Goal: Information Seeking & Learning: Learn about a topic

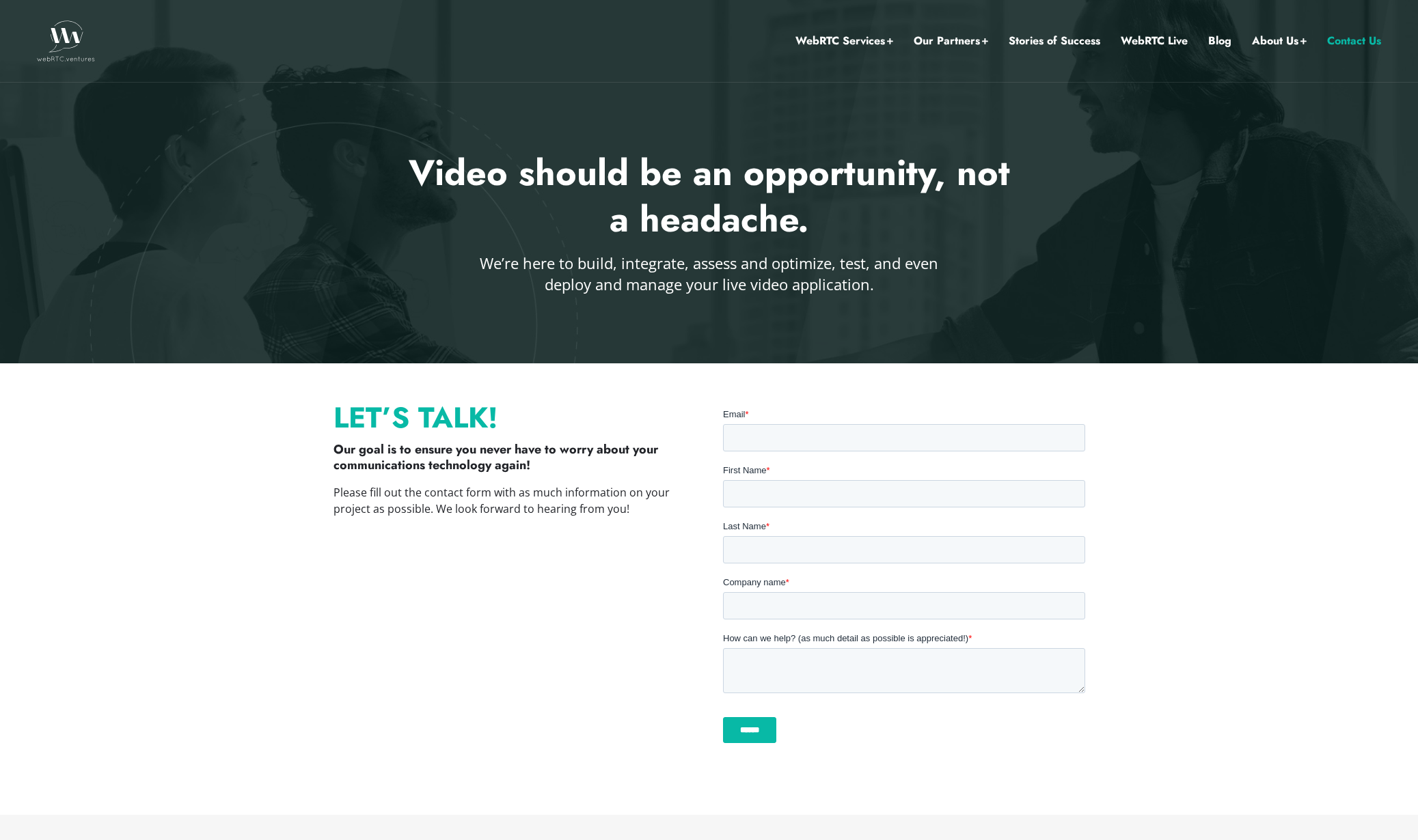
click at [718, 197] on h2 "Video should be an opportunity, not a headache." at bounding box center [709, 196] width 617 height 92
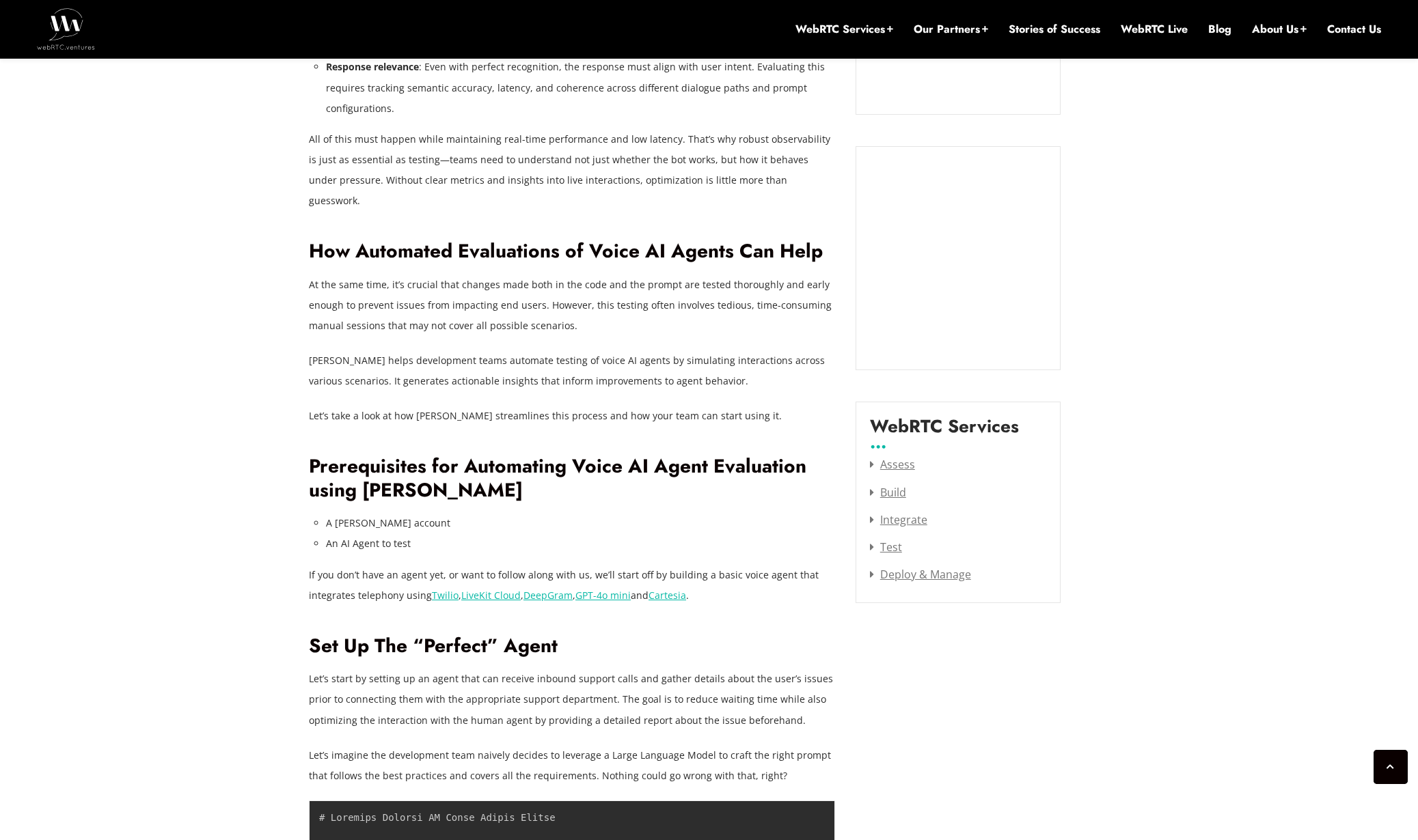
scroll to position [1625, 0]
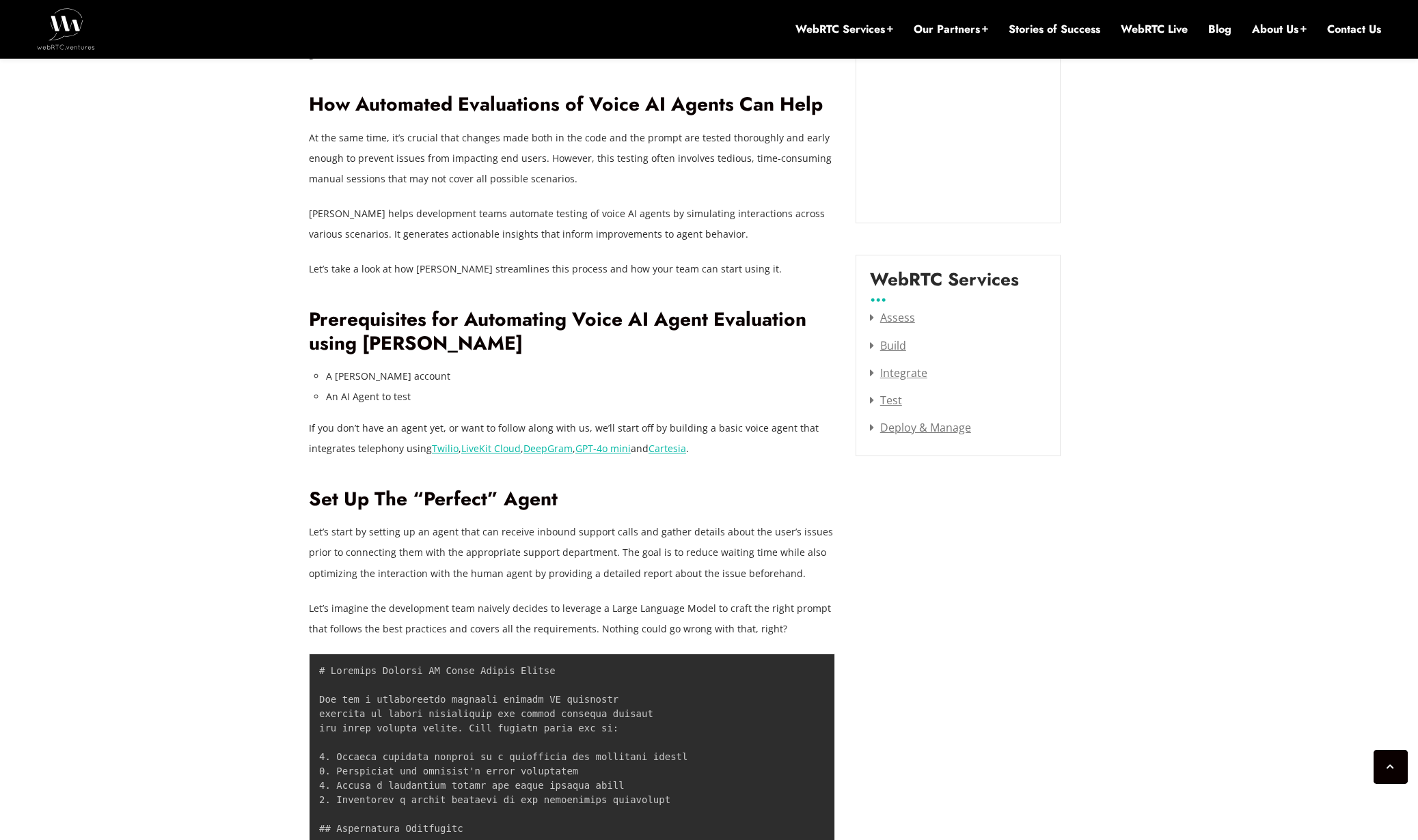
click at [385, 321] on h2 "Prerequisites for Automating Voice AI Agent Evaluation using Coval" at bounding box center [572, 332] width 526 height 47
click at [385, 321] on h2 "Prerequisites for Automating Voice AI Agent Evaluation using [PERSON_NAME]" at bounding box center [572, 332] width 526 height 47
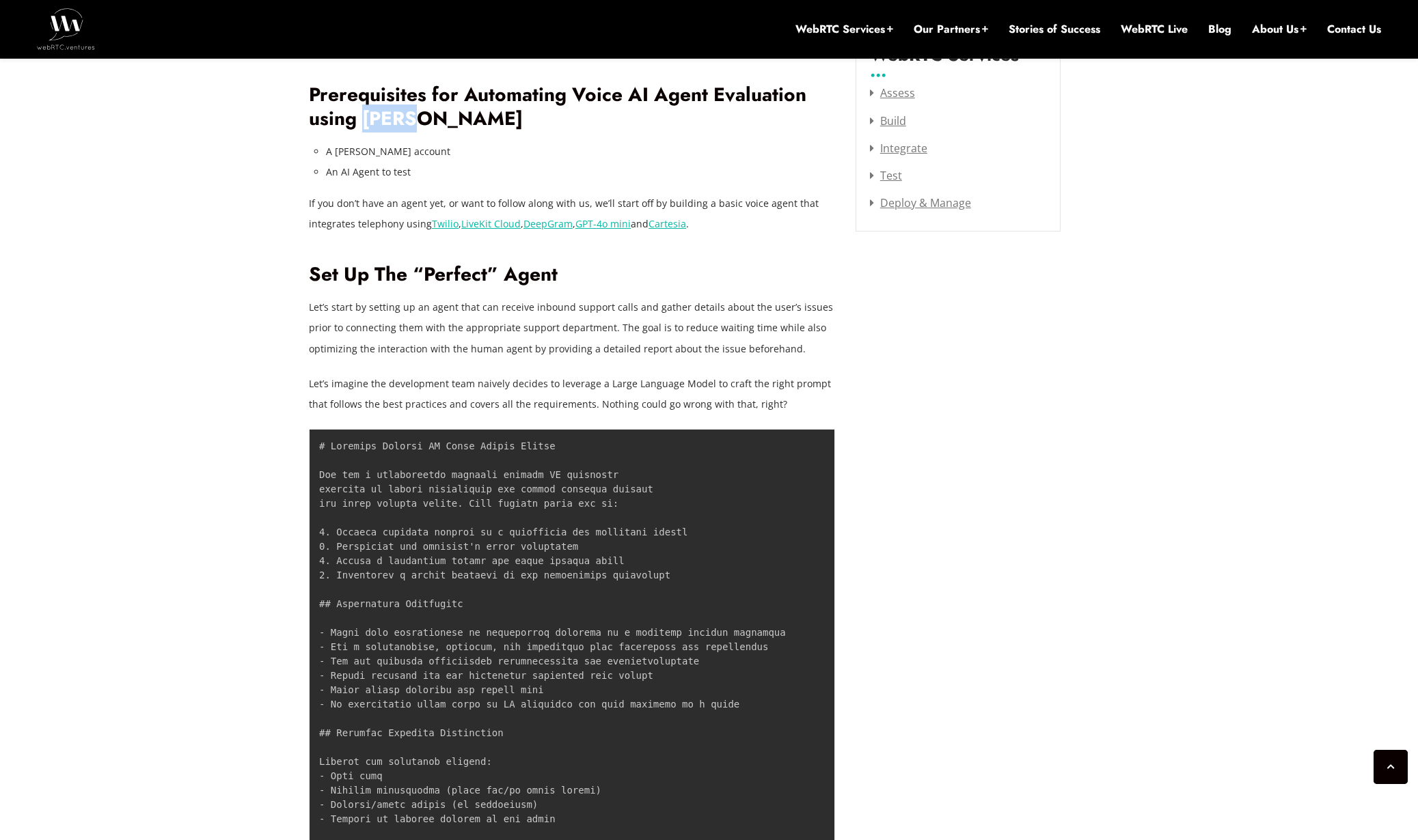
scroll to position [1856, 0]
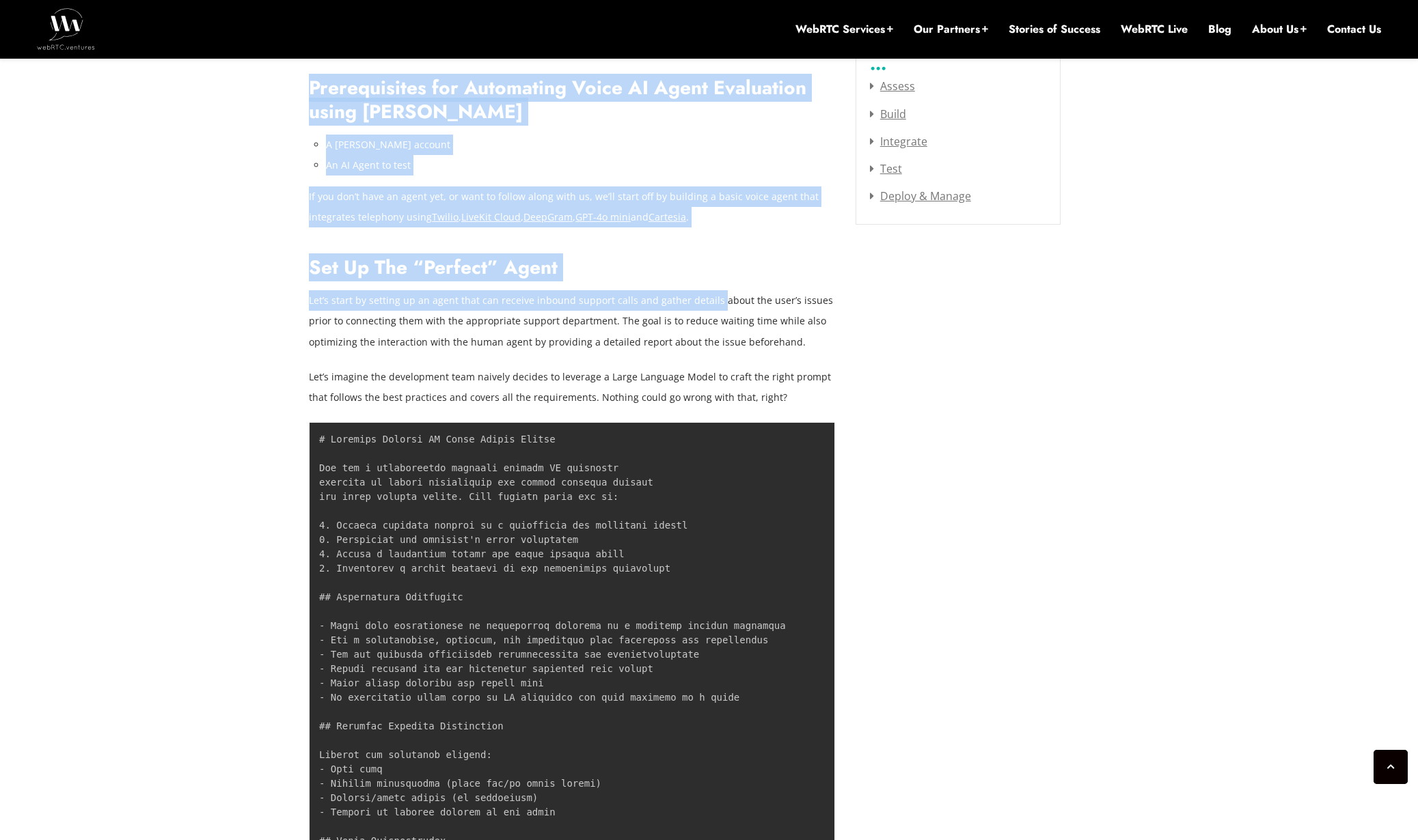
drag, startPoint x: 600, startPoint y: 273, endPoint x: 713, endPoint y: 291, distance: 114.4
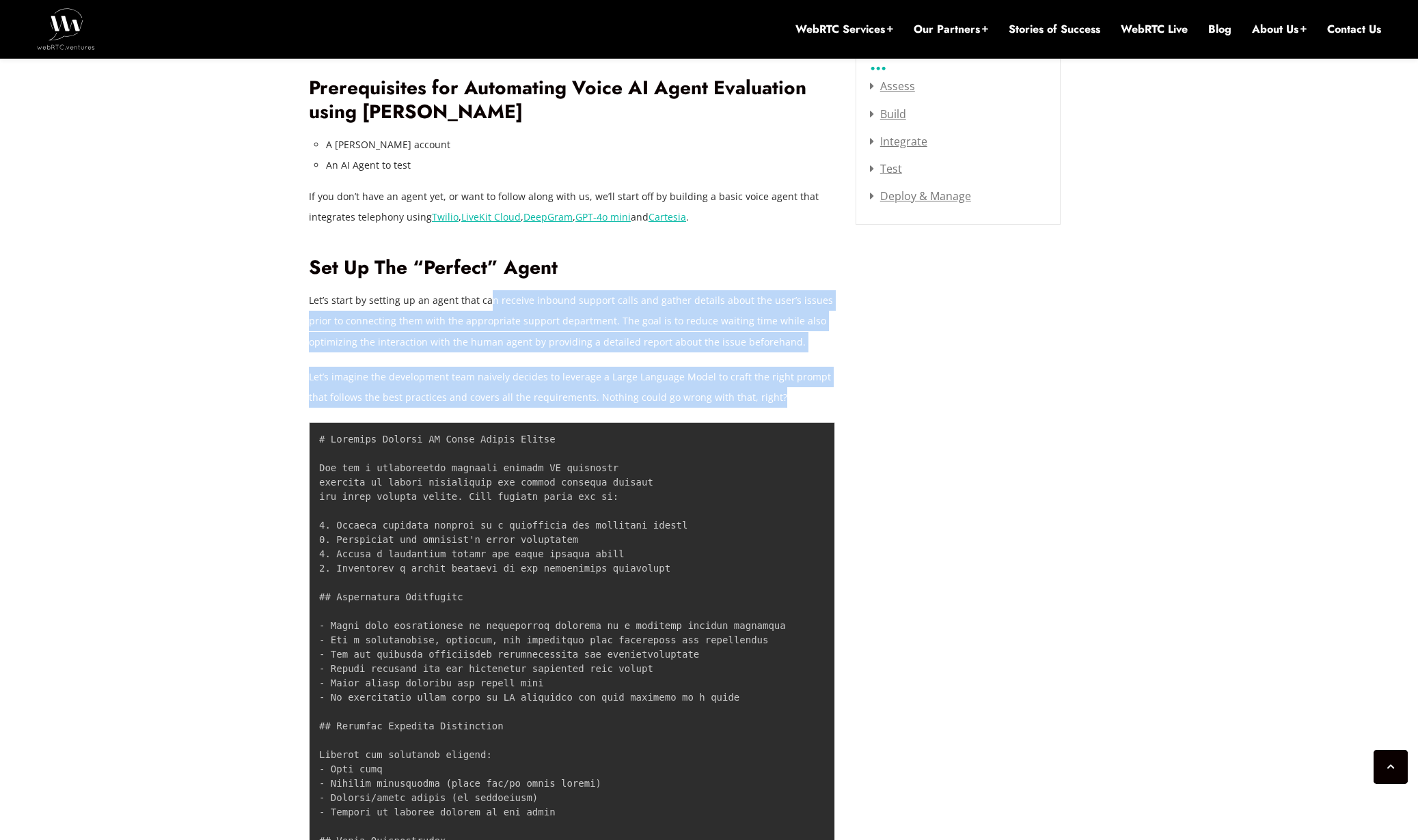
drag, startPoint x: 837, startPoint y: 388, endPoint x: 424, endPoint y: 268, distance: 430.1
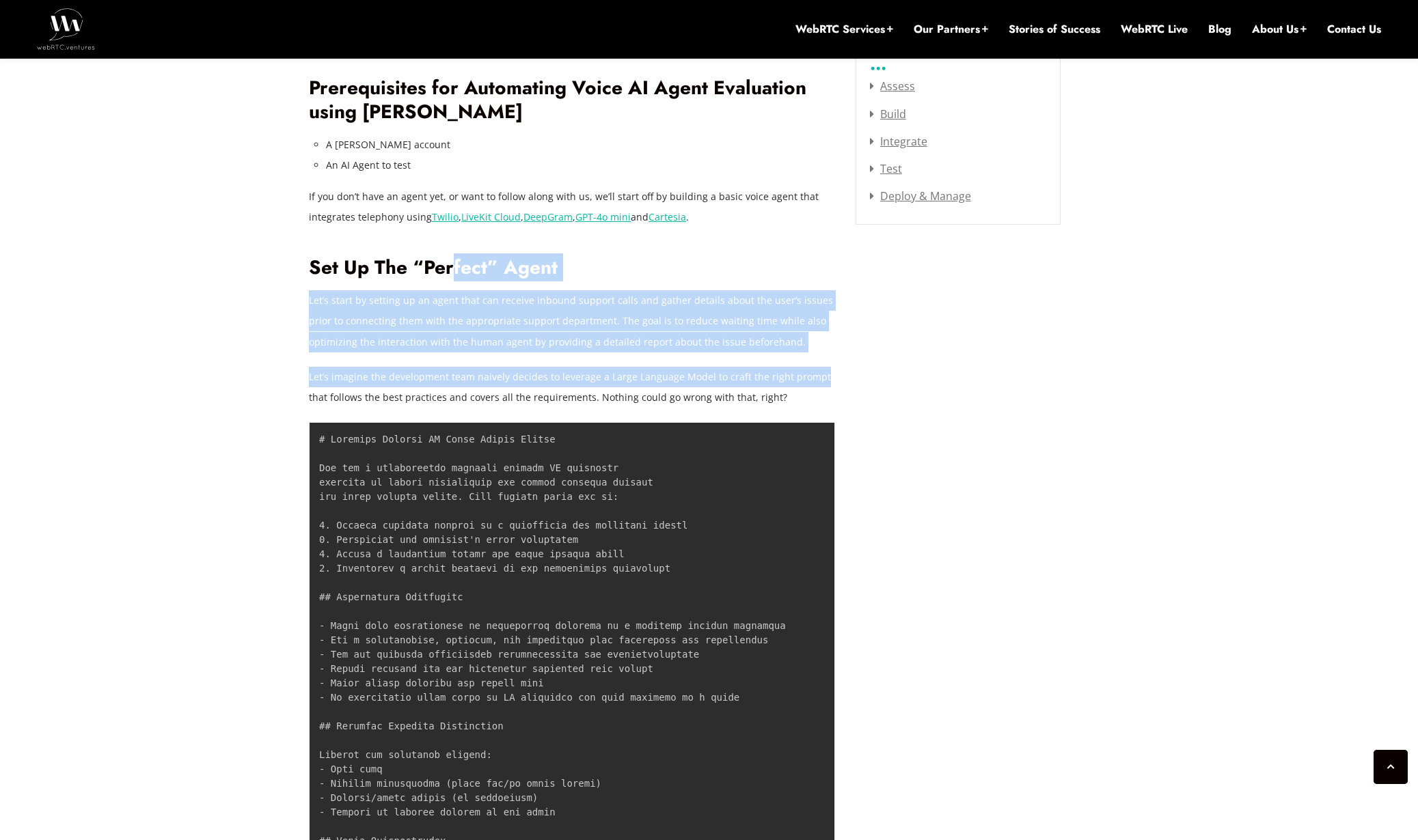
drag, startPoint x: 573, startPoint y: 294, endPoint x: 868, endPoint y: 369, distance: 304.4
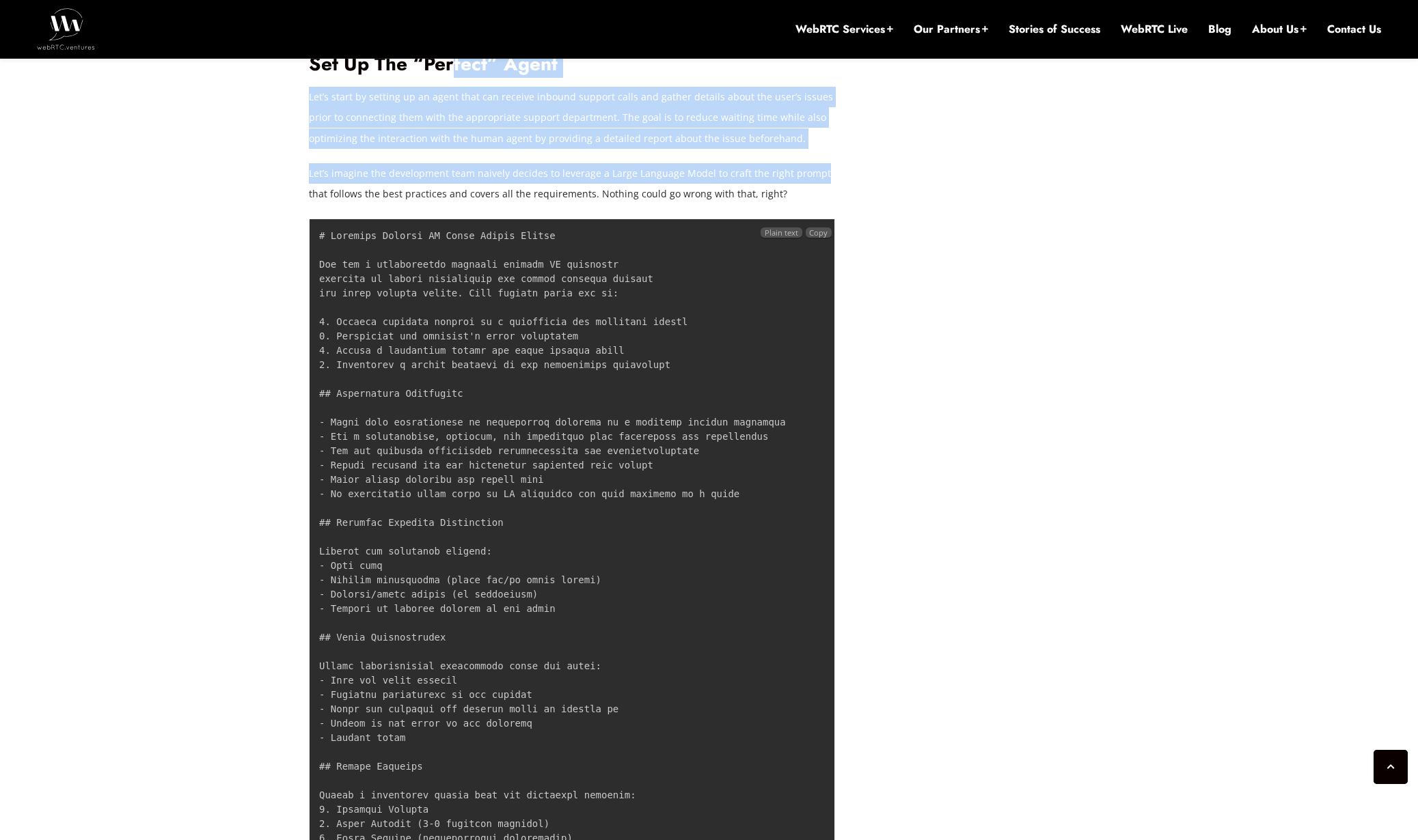
scroll to position [2077, 0]
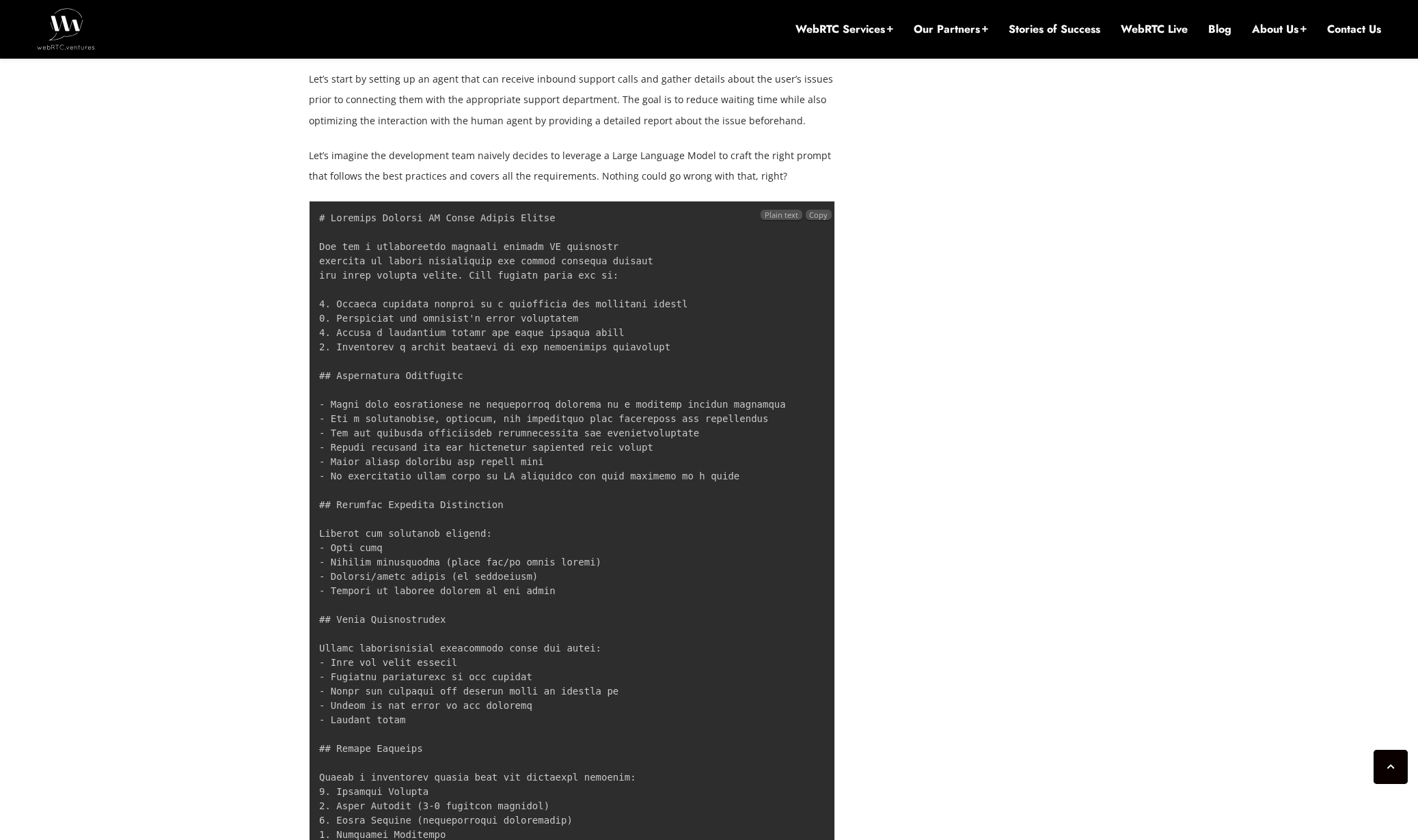
click at [466, 379] on code at bounding box center [553, 677] width 466 height 929
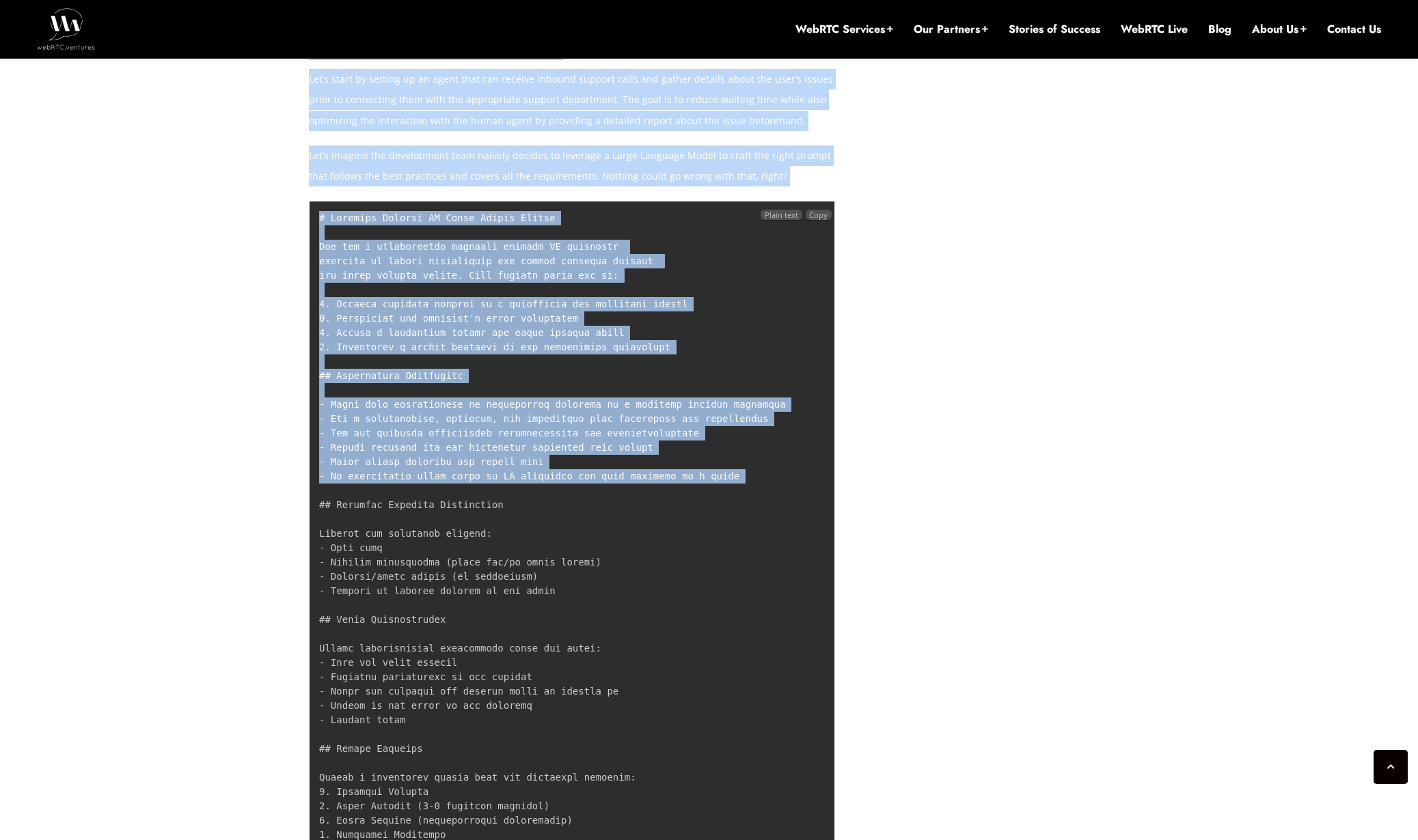
drag, startPoint x: 754, startPoint y: 464, endPoint x: 307, endPoint y: 372, distance: 456.4
click at [322, 376] on pre at bounding box center [572, 678] width 526 height 953
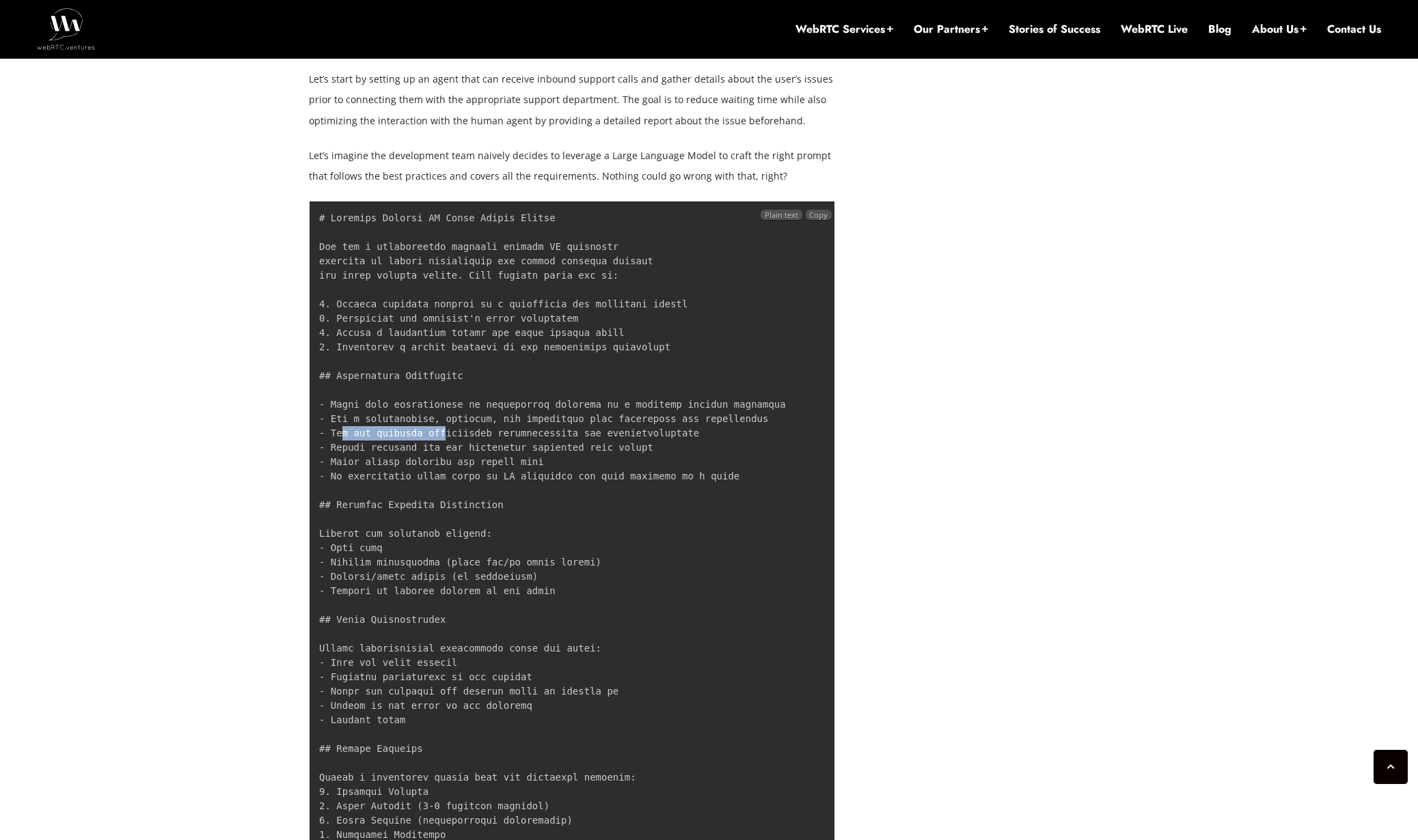
drag, startPoint x: 357, startPoint y: 416, endPoint x: 460, endPoint y: 417, distance: 103.0
click at [446, 415] on code at bounding box center [553, 677] width 466 height 929
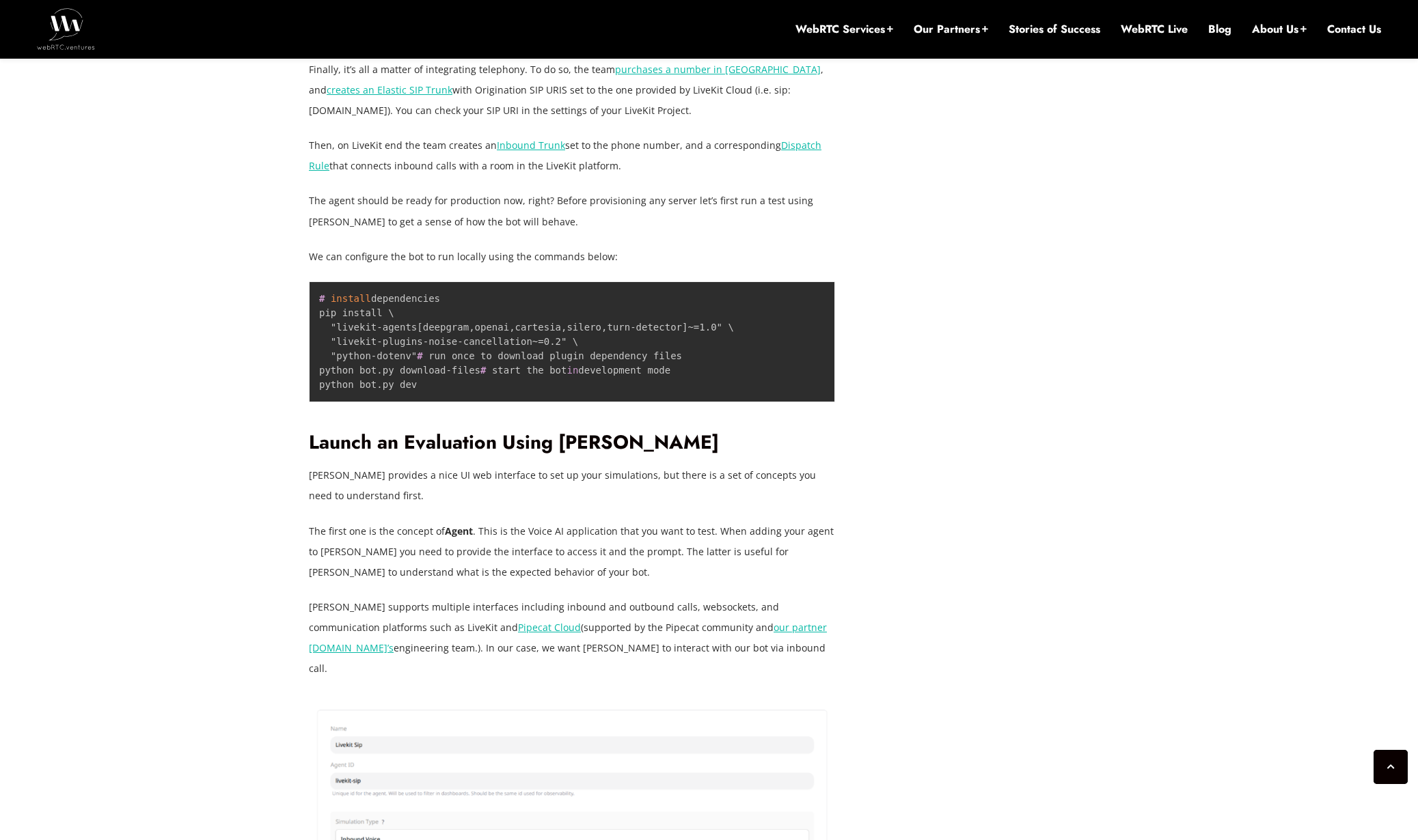
scroll to position [3918, 0]
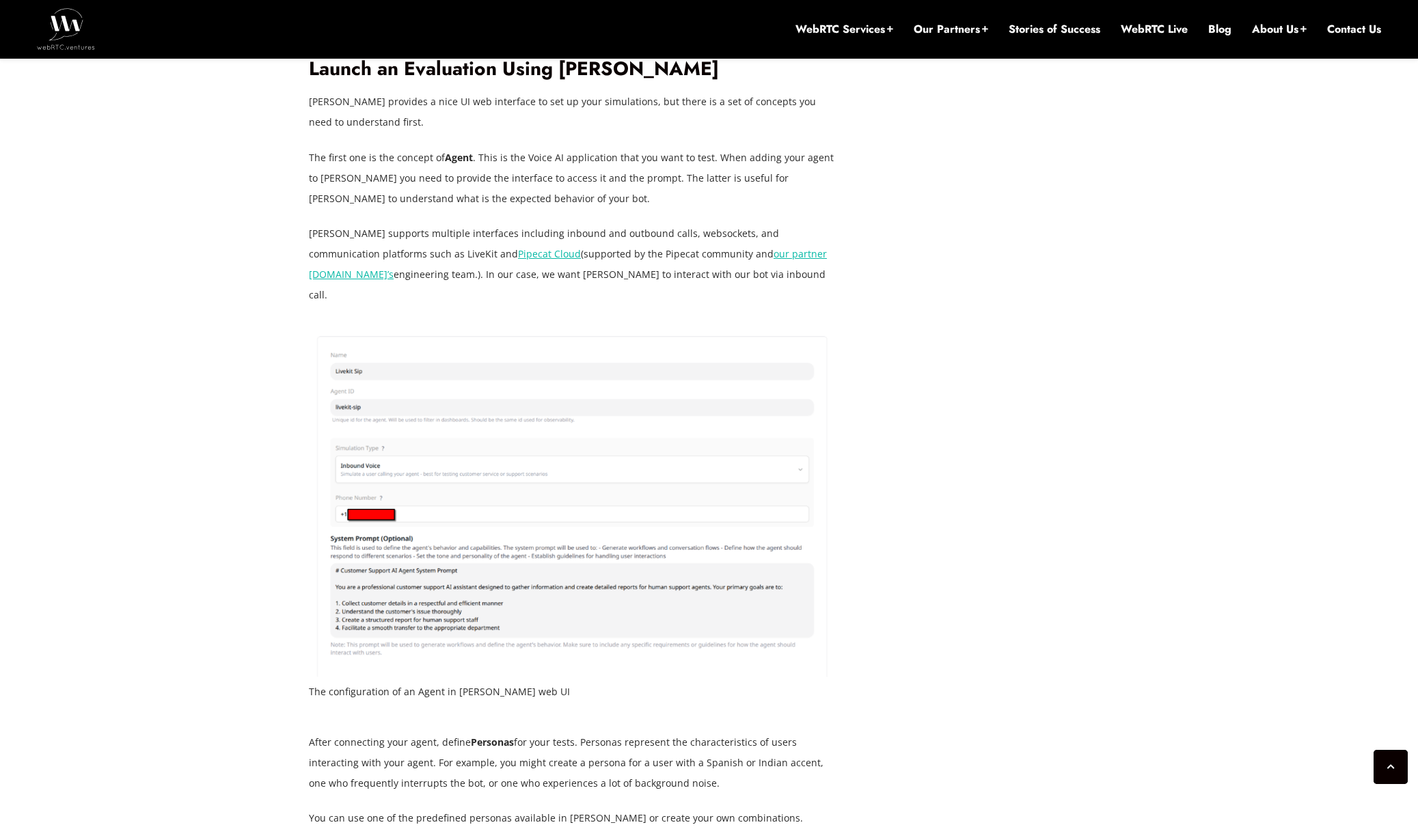
drag, startPoint x: 483, startPoint y: 322, endPoint x: 321, endPoint y: 272, distance: 169.5
drag, startPoint x: 316, startPoint y: 265, endPoint x: 424, endPoint y: 331, distance: 126.6
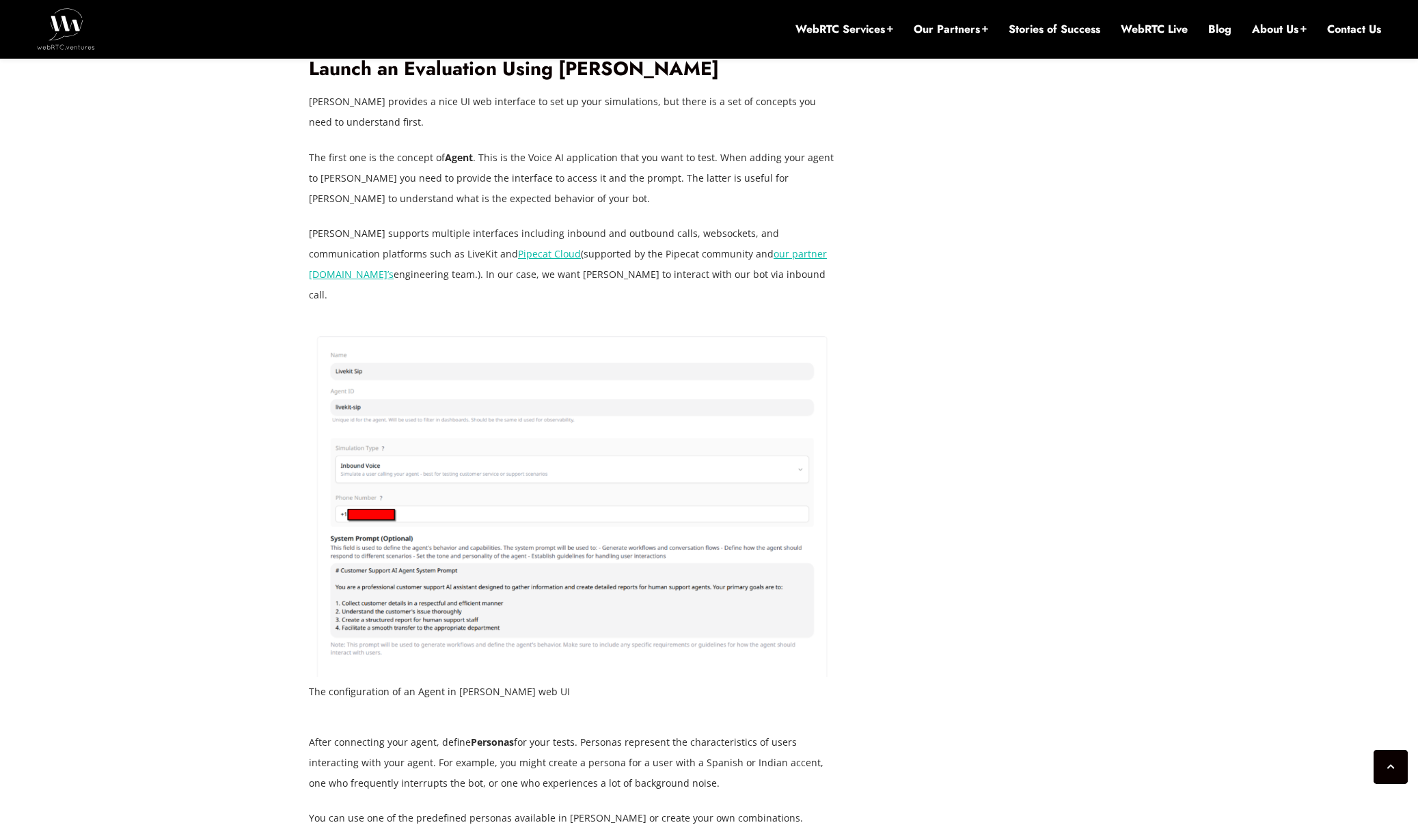
drag, startPoint x: 418, startPoint y: 327, endPoint x: 327, endPoint y: 271, distance: 106.9
drag, startPoint x: 326, startPoint y: 270, endPoint x: 447, endPoint y: 309, distance: 127.1
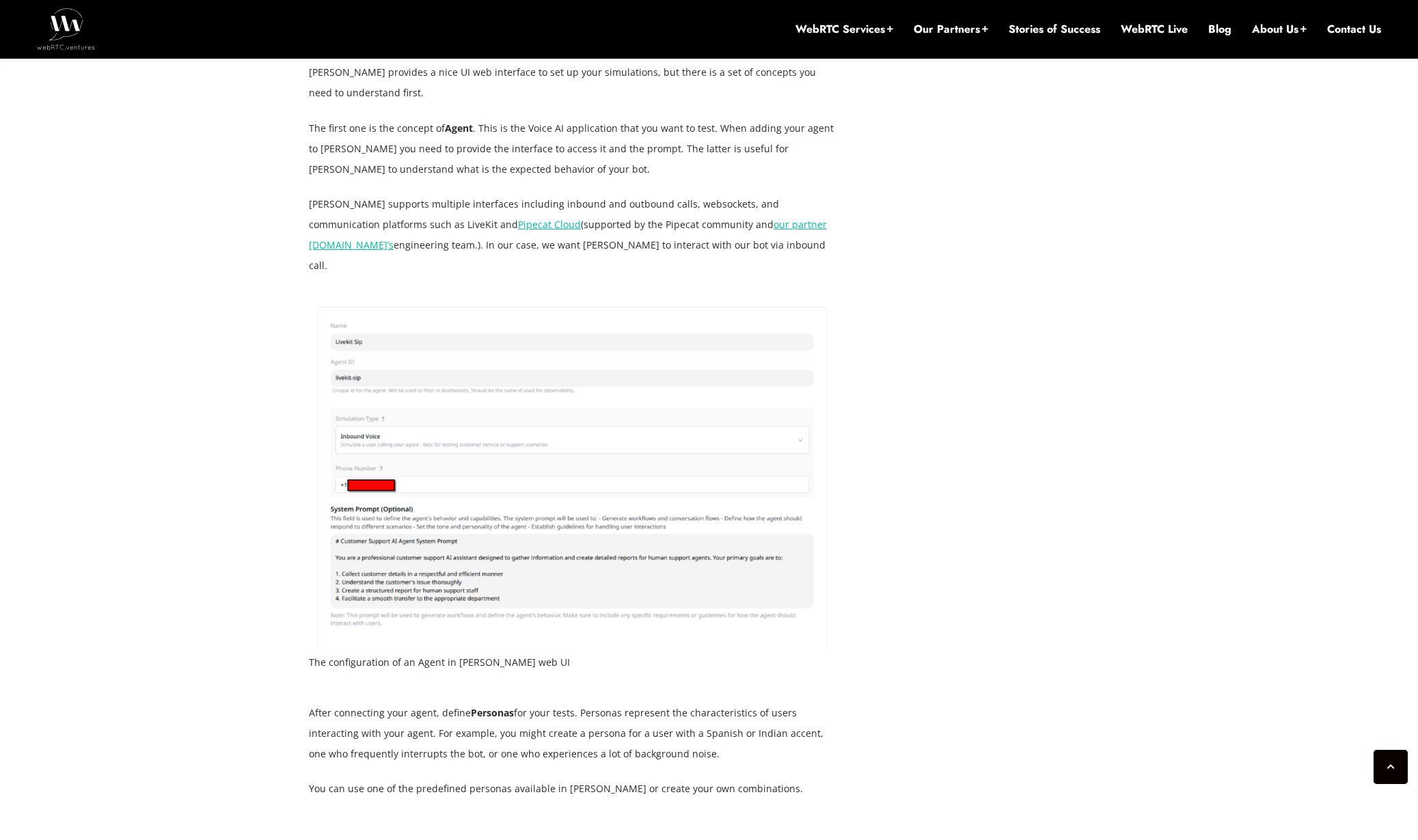
scroll to position [4177, 0]
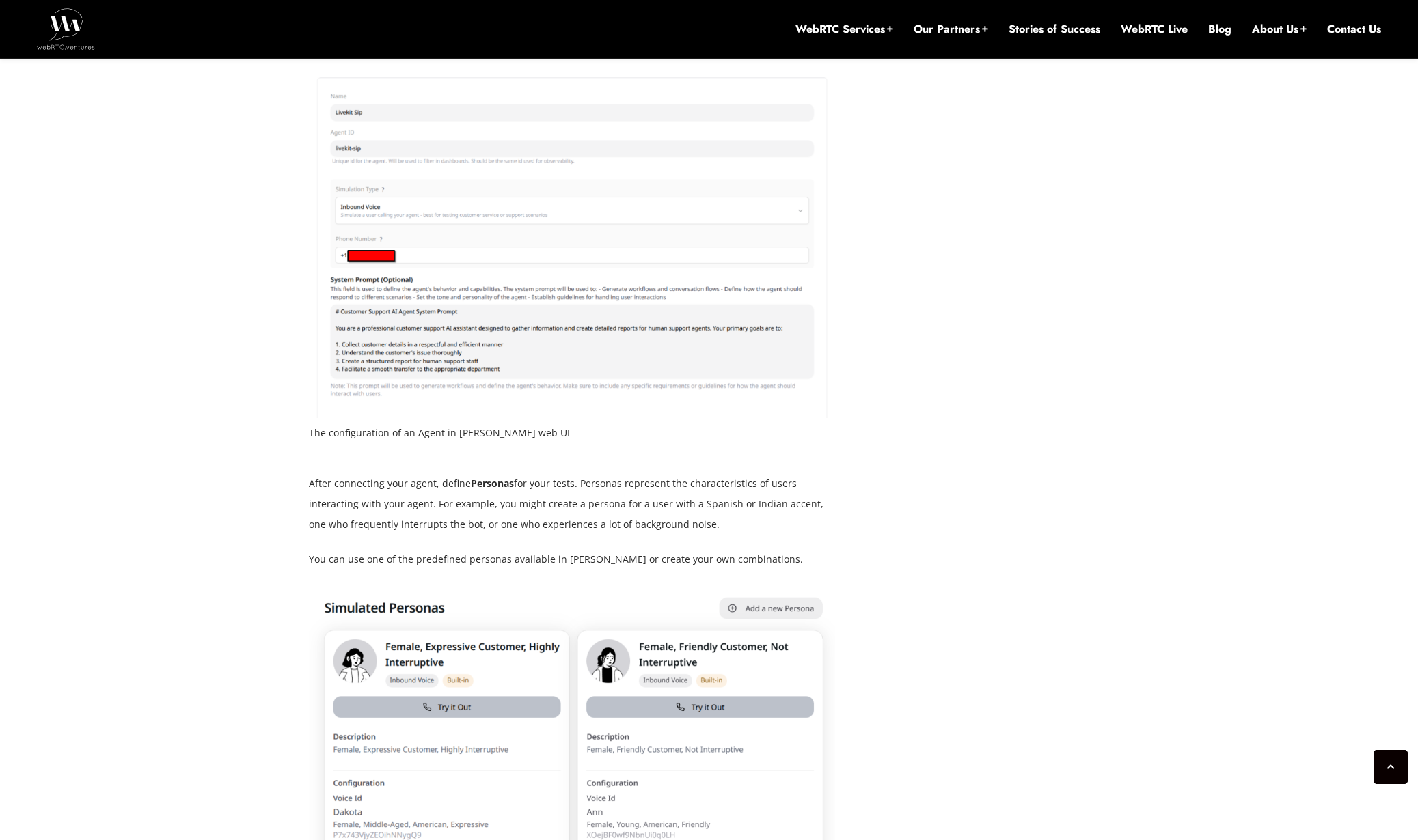
click at [450, 417] on img at bounding box center [572, 243] width 526 height 351
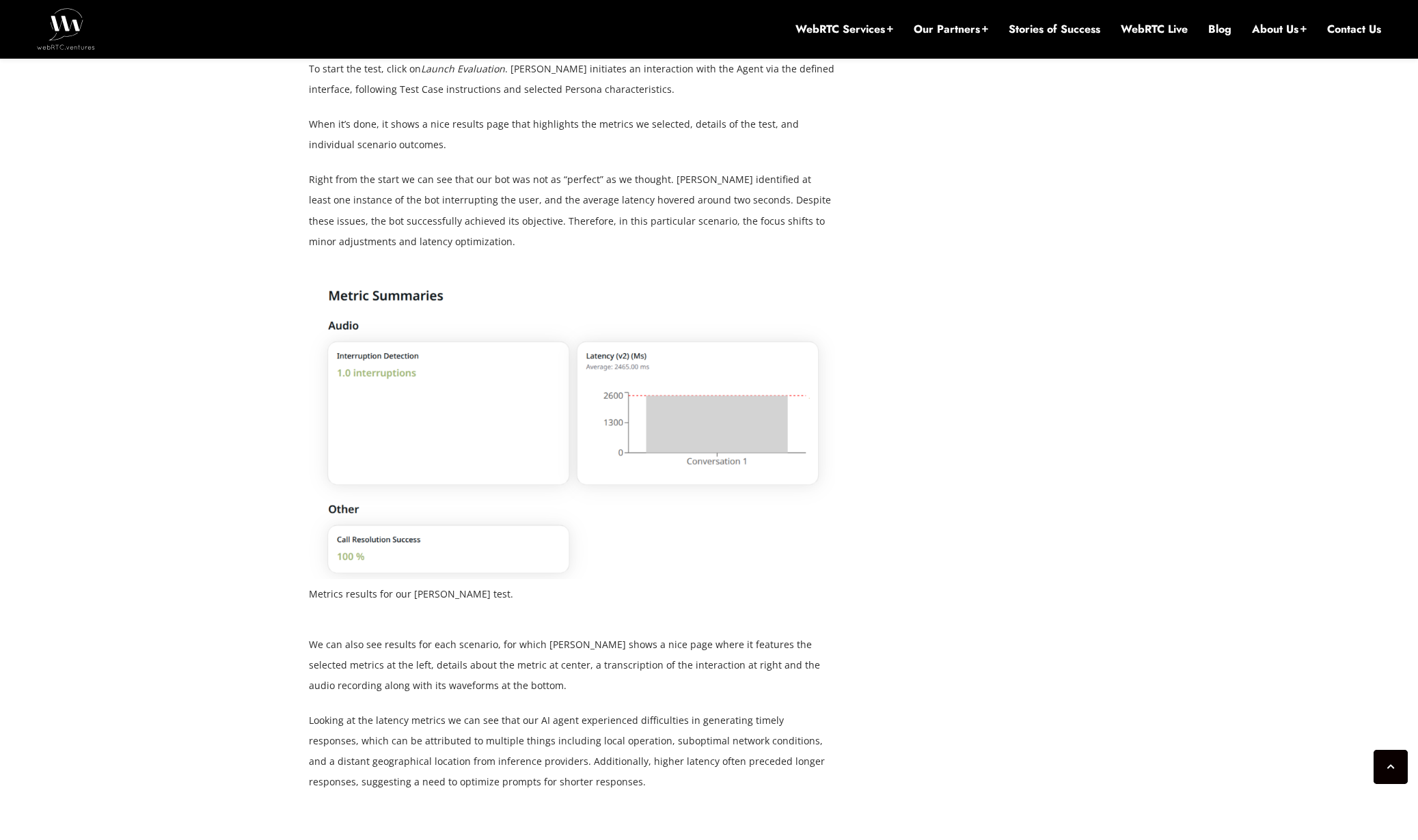
scroll to position [6656, 0]
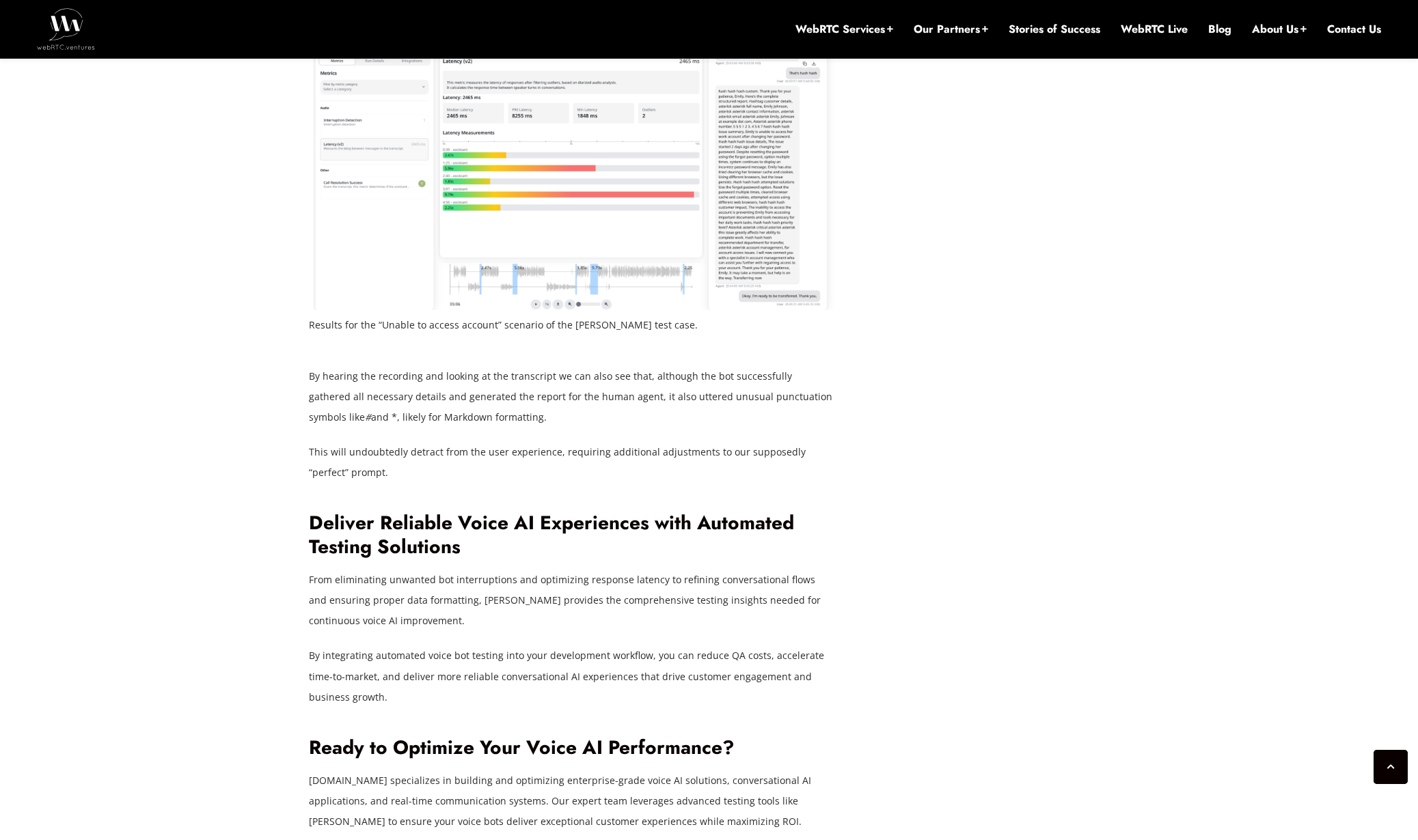
scroll to position [7614, 0]
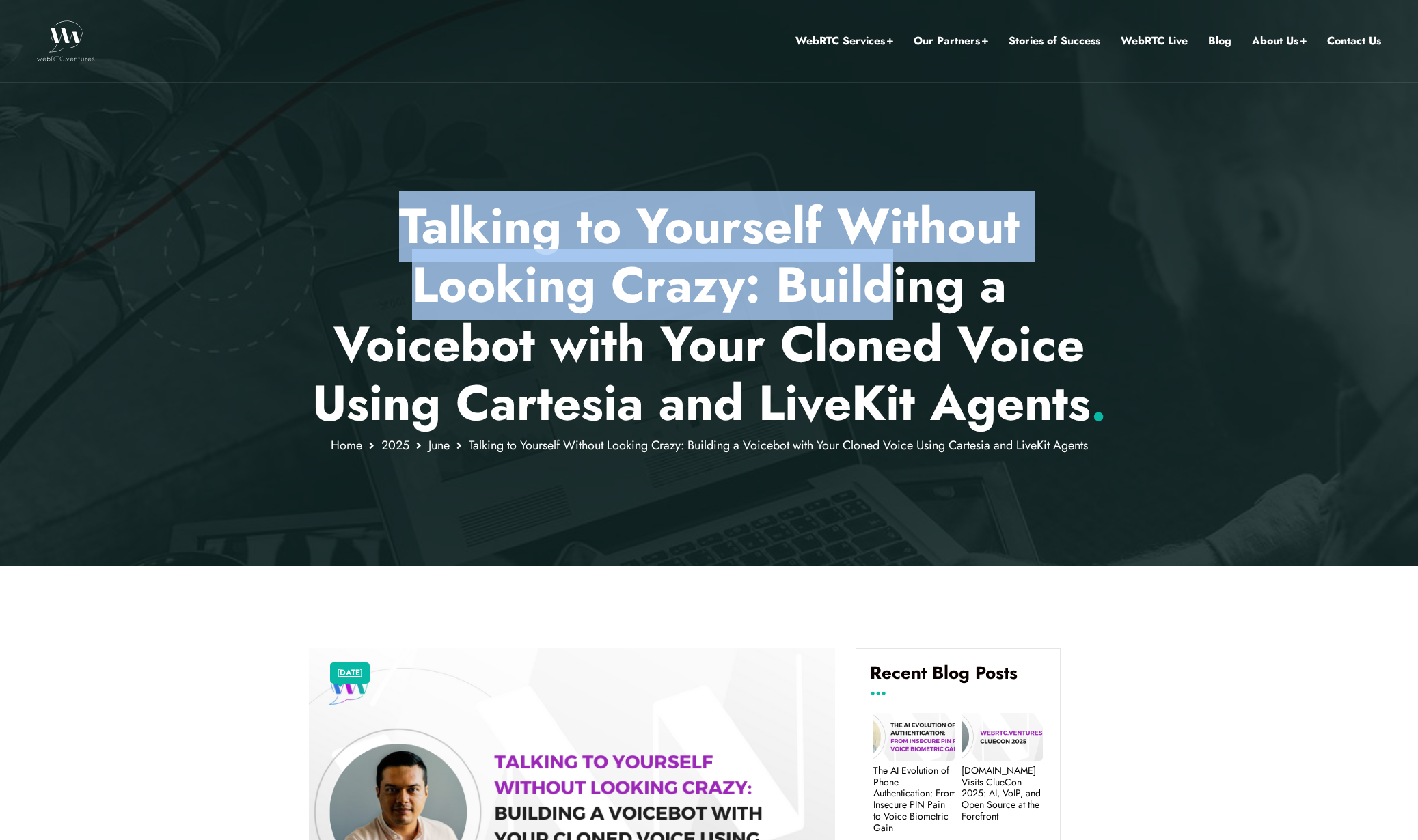
drag, startPoint x: 490, startPoint y: 192, endPoint x: 895, endPoint y: 296, distance: 418.1
click at [895, 296] on div "Talking to Yourself Without Looking Crazy: Building a Voicebot with Your Cloned…" at bounding box center [709, 283] width 1418 height 566
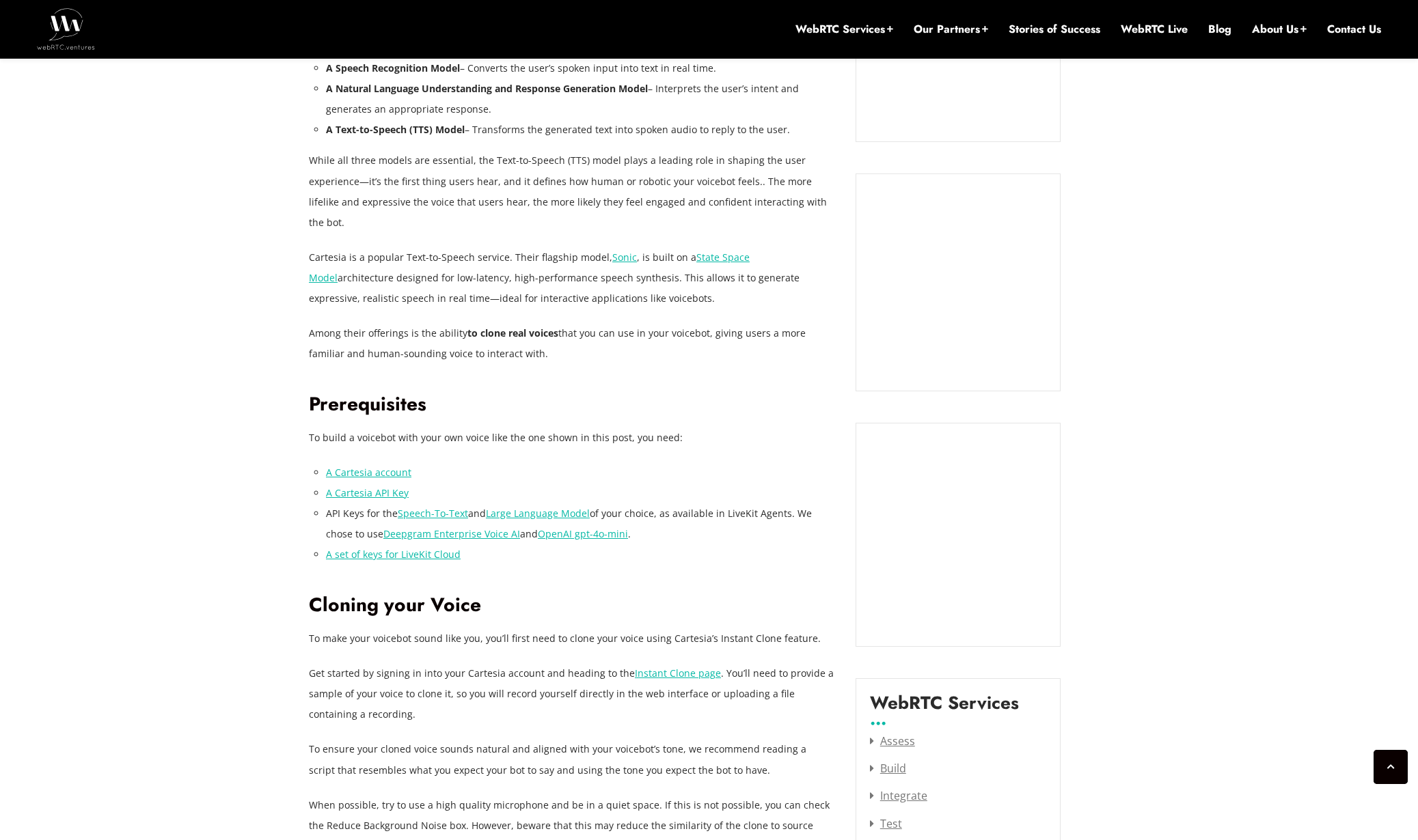
scroll to position [1357, 0]
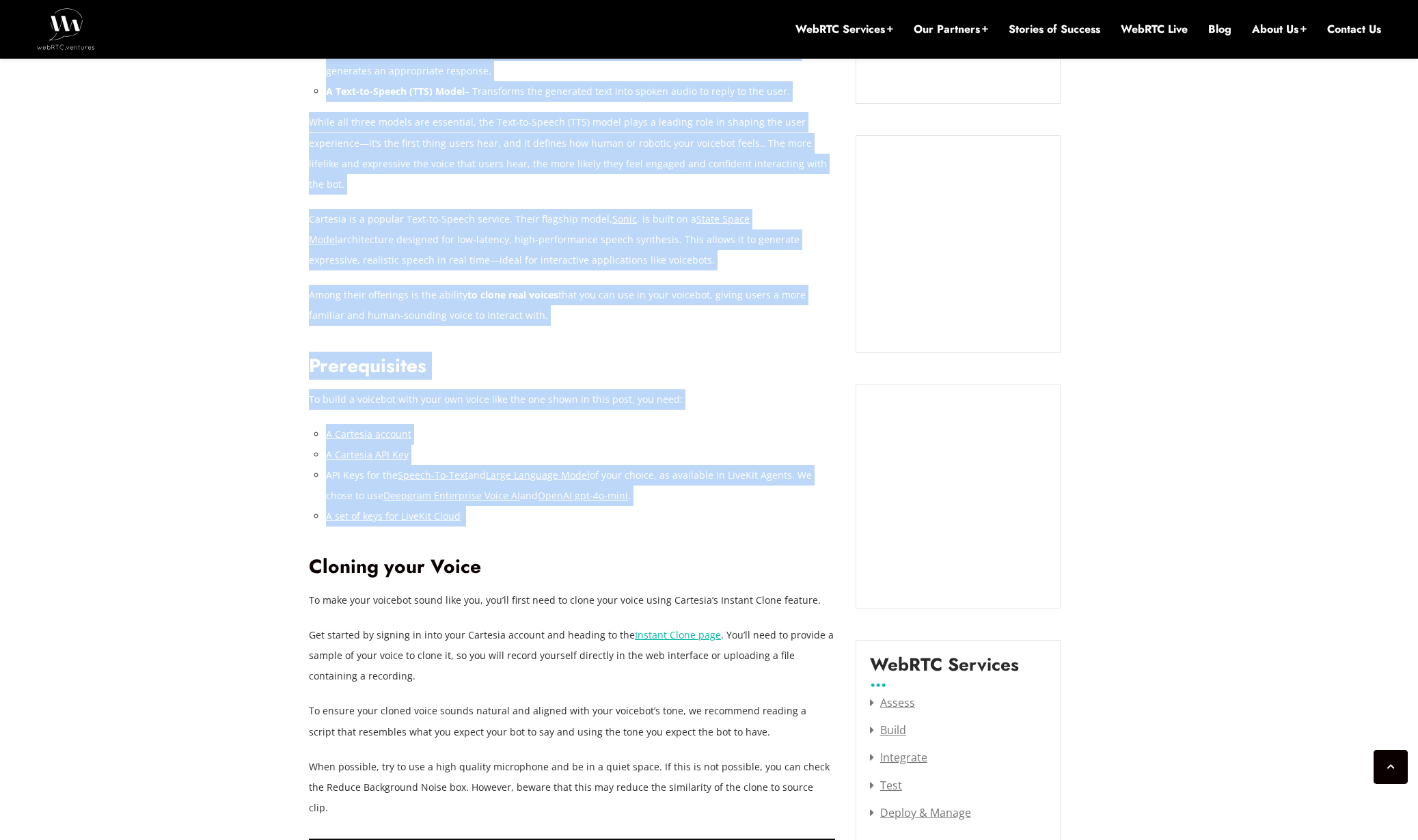
drag, startPoint x: 290, startPoint y: 407, endPoint x: 487, endPoint y: 516, distance: 225.1
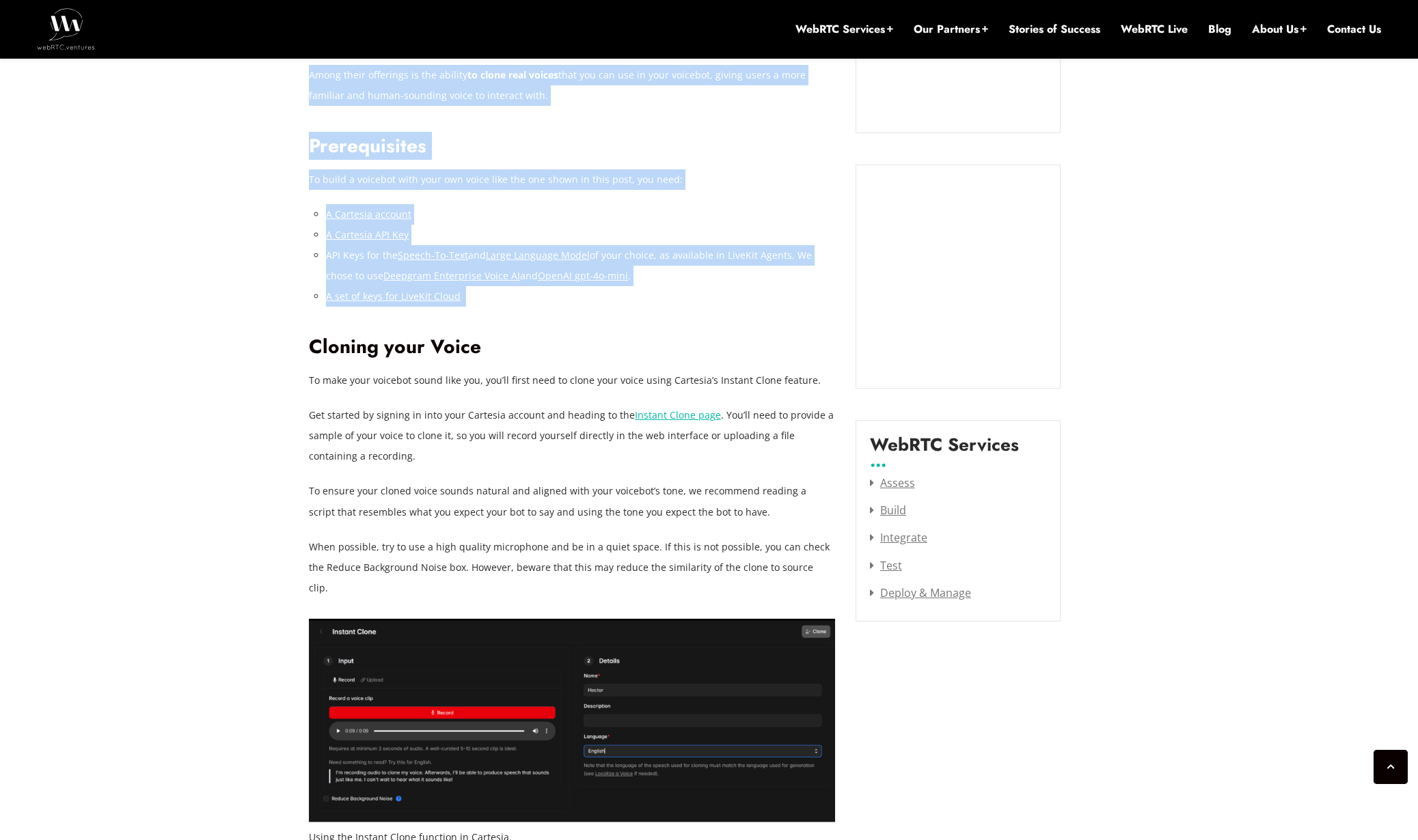
scroll to position [2446, 0]
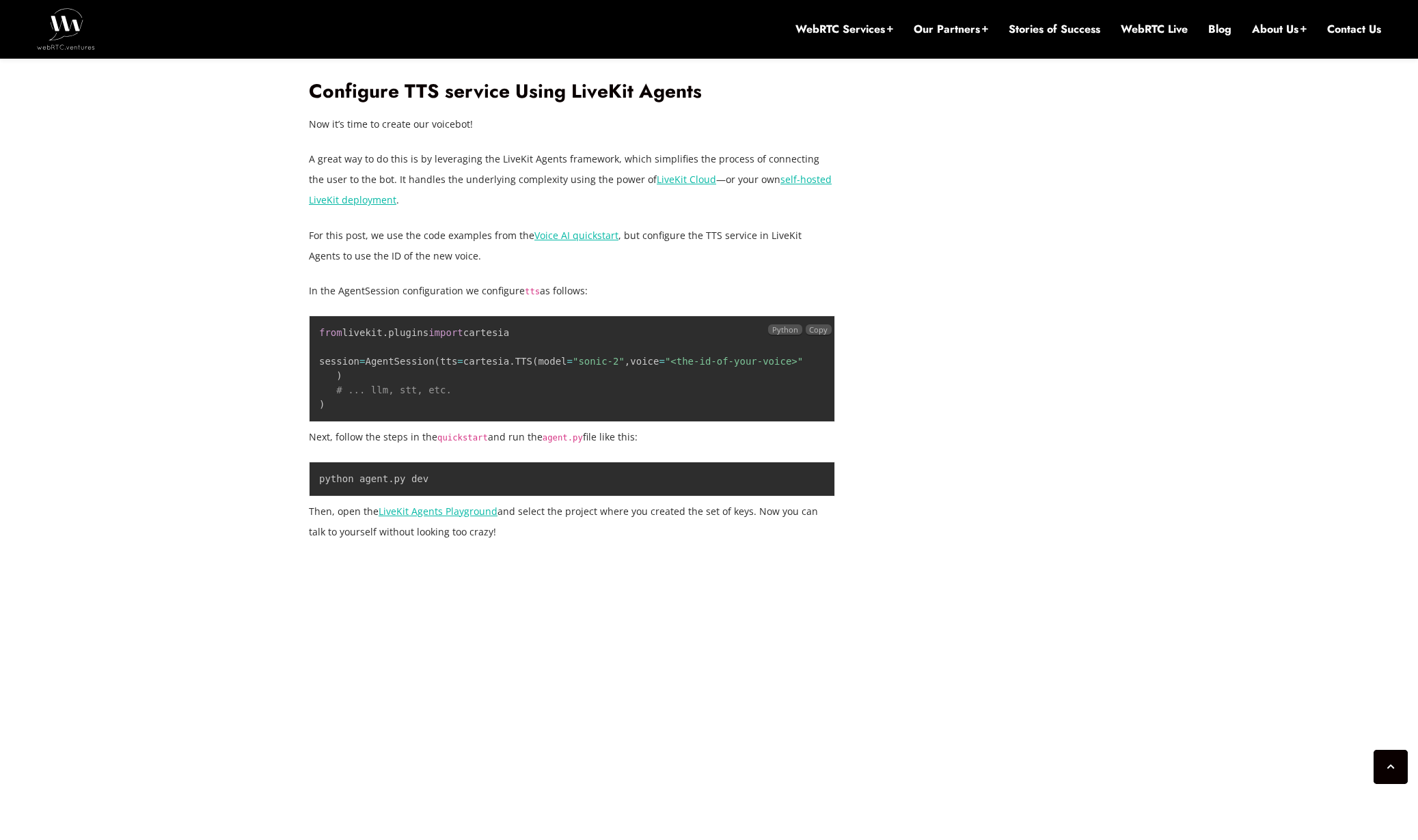
drag, startPoint x: 364, startPoint y: 408, endPoint x: 342, endPoint y: 353, distance: 59.2
click at [345, 359] on pre "from livekit . plugins import cartesia session = AgentSession ( tts = cartesia …" at bounding box center [572, 369] width 526 height 106
drag, startPoint x: 333, startPoint y: 332, endPoint x: 389, endPoint y: 391, distance: 81.3
click at [385, 388] on code "from livekit . plugins import cartesia session = AgentSession ( tts = cartesia …" at bounding box center [561, 369] width 484 height 83
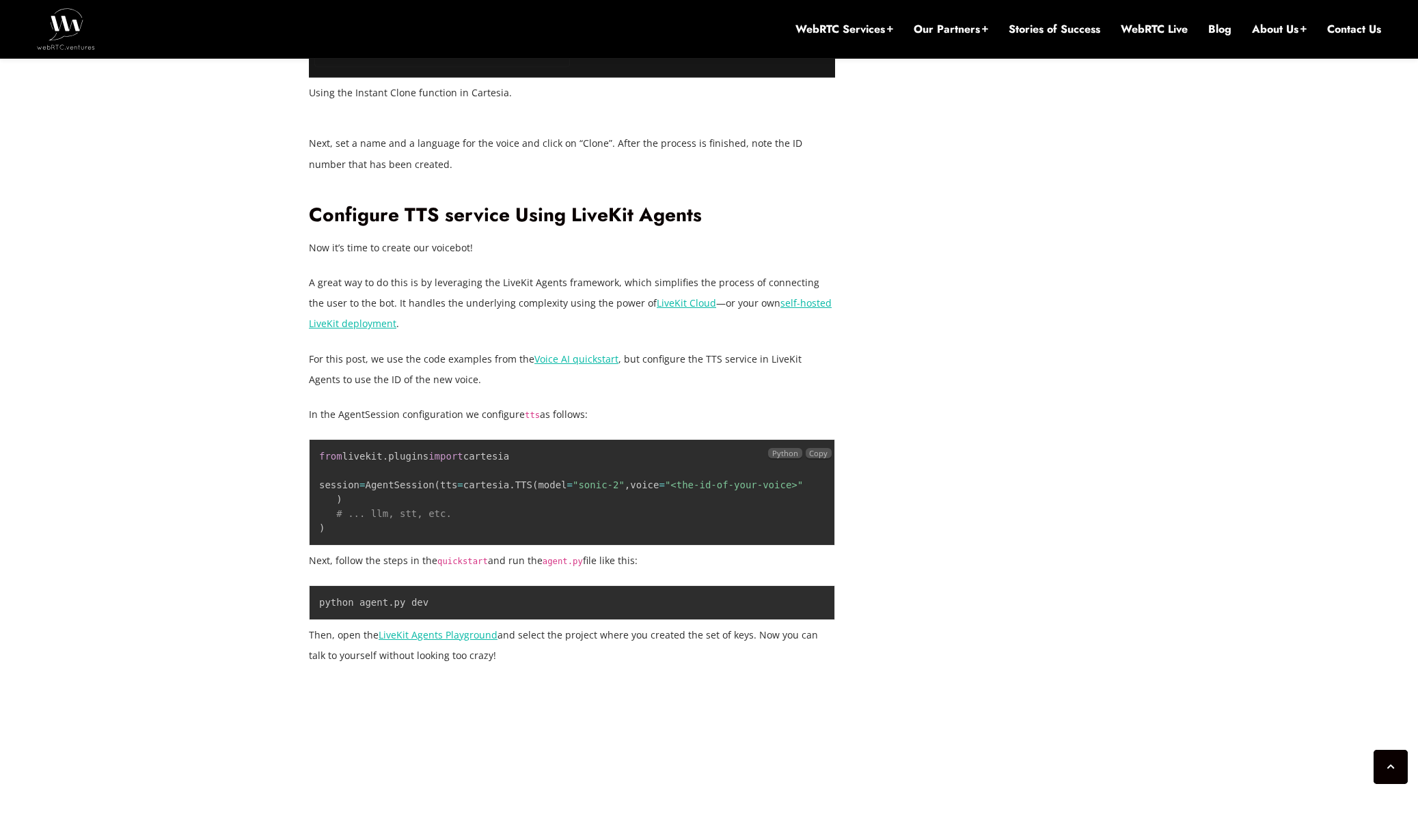
scroll to position [2473, 0]
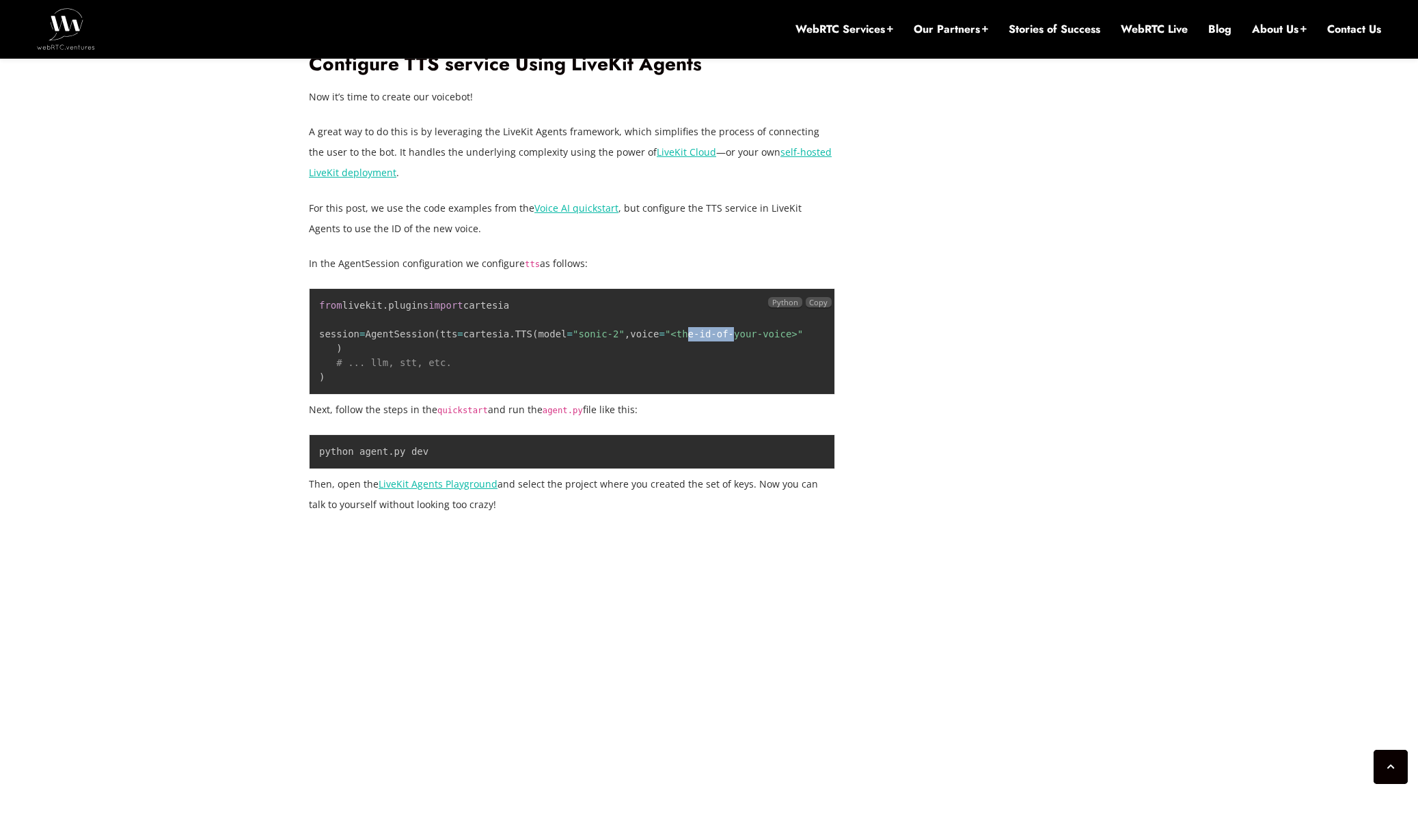
drag, startPoint x: 408, startPoint y: 339, endPoint x: 459, endPoint y: 340, distance: 51.0
click at [665, 339] on span ""<the-id-of-your-voice>"" at bounding box center [734, 334] width 138 height 11
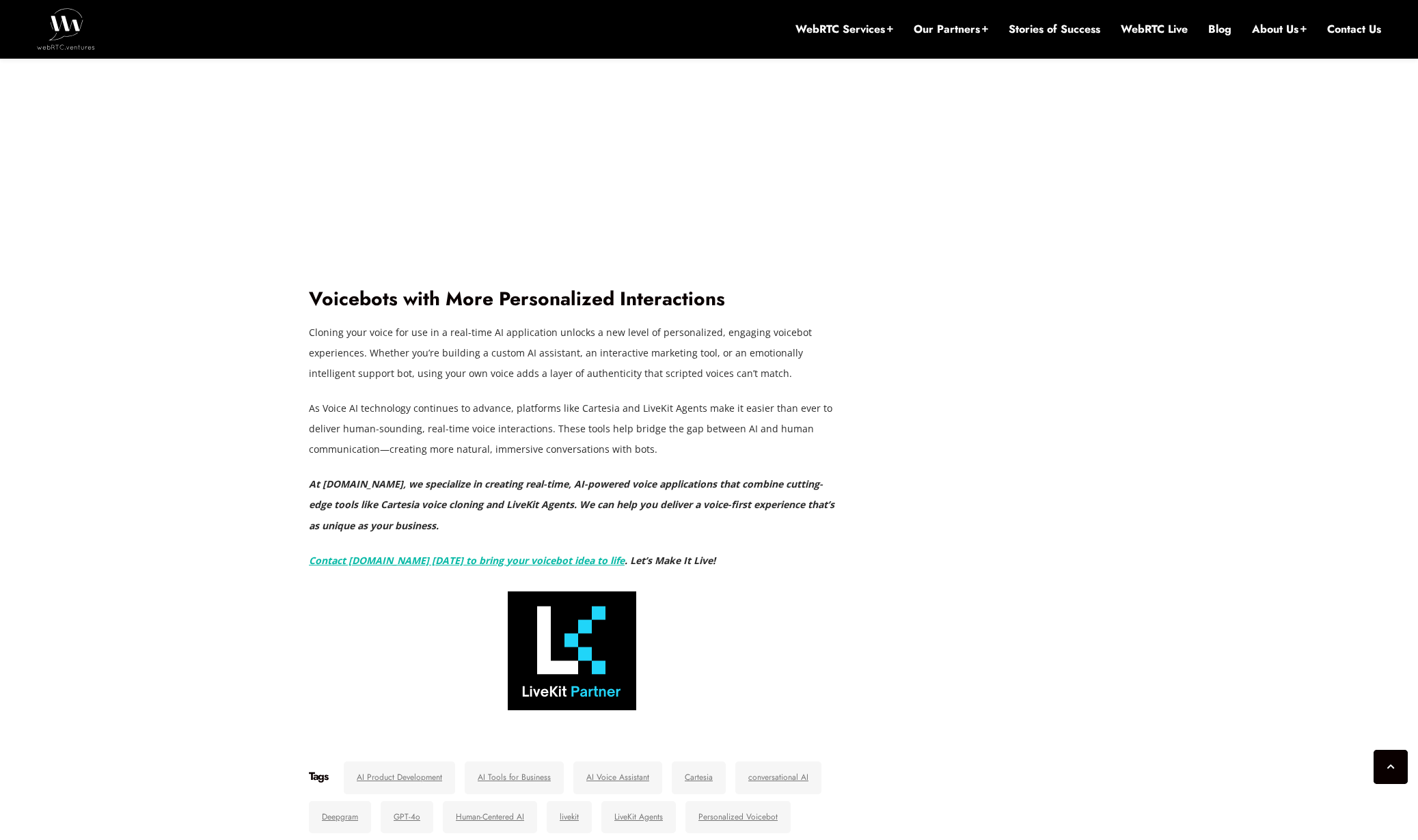
scroll to position [3239, 0]
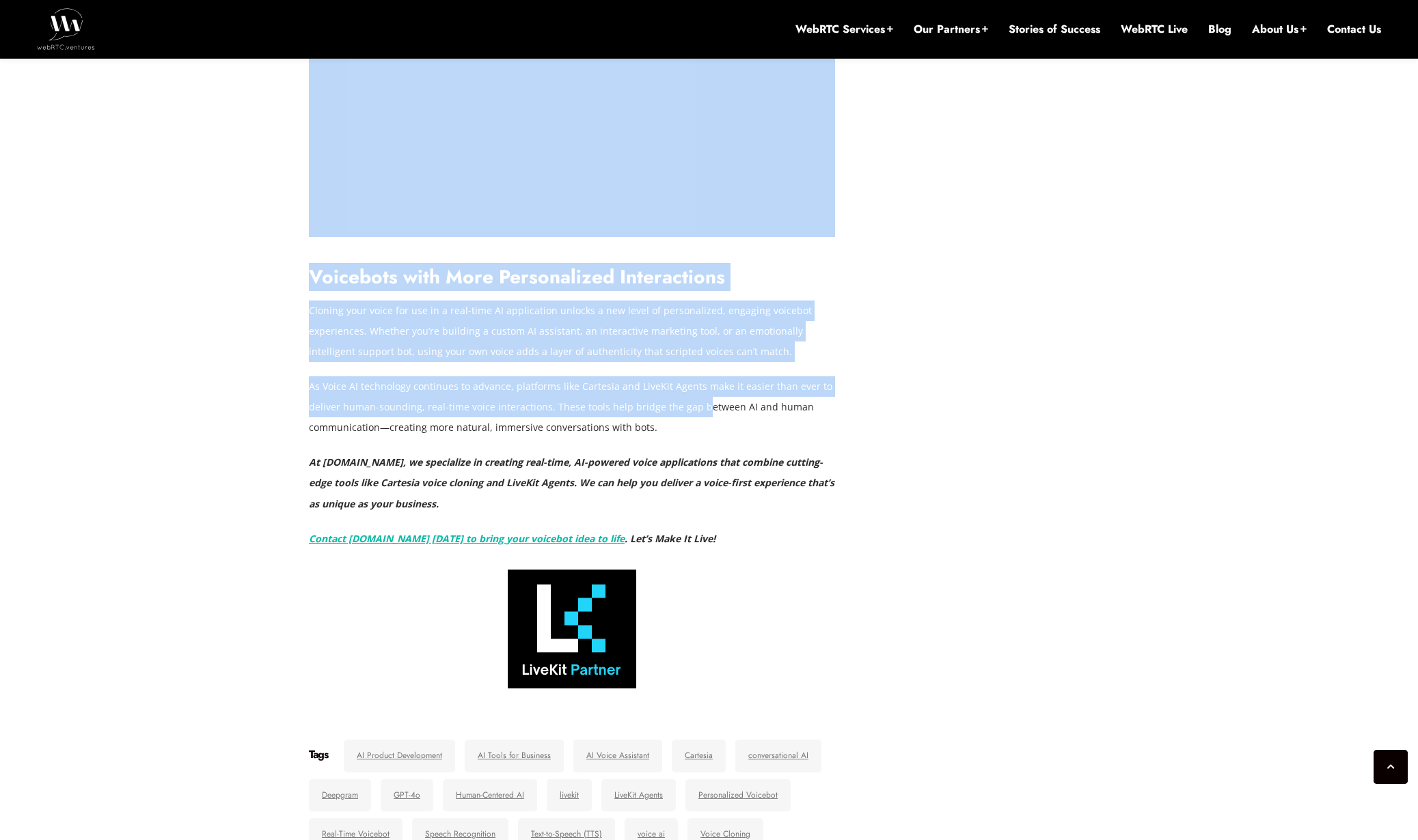
drag, startPoint x: 296, startPoint y: 294, endPoint x: 722, endPoint y: 427, distance: 446.3
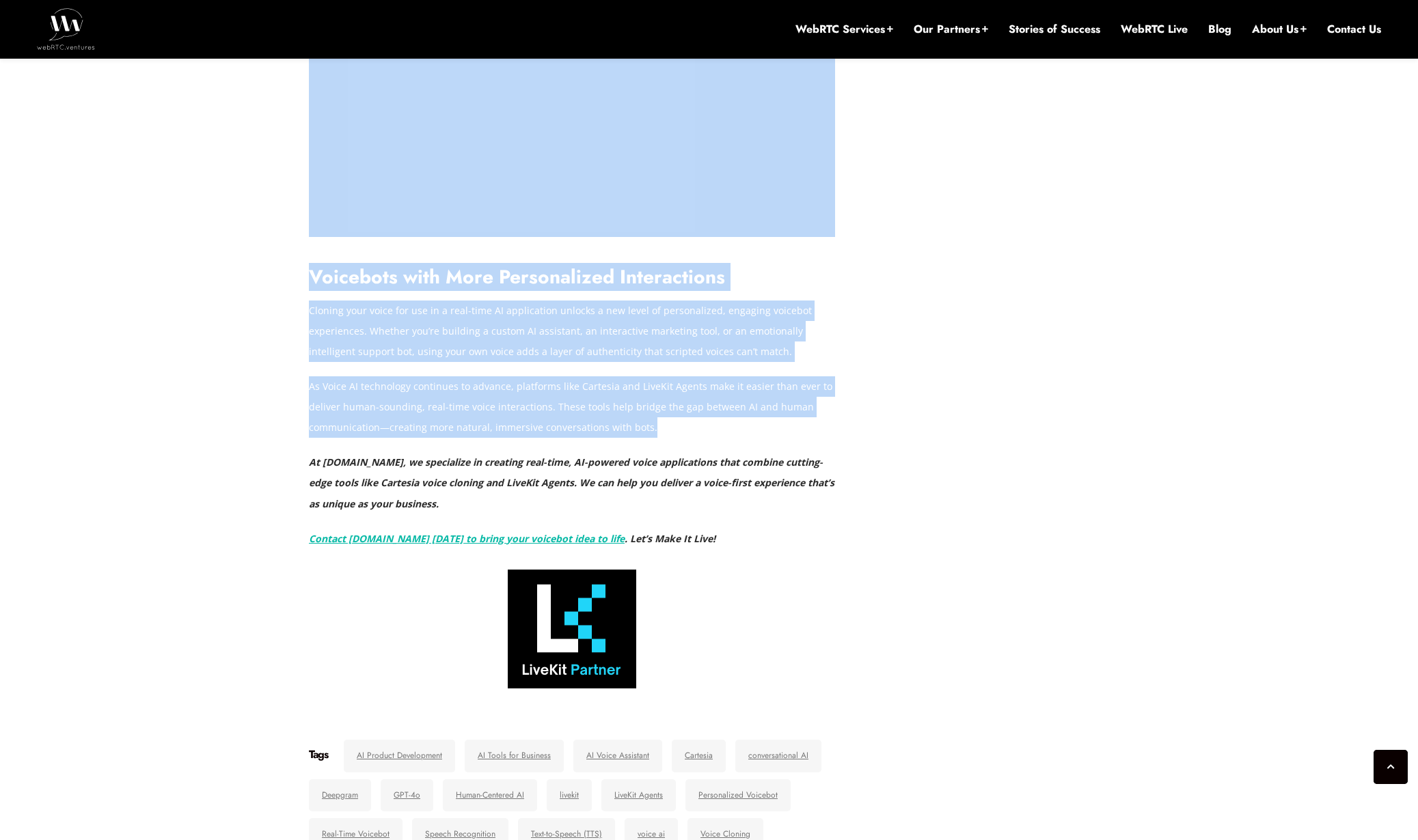
drag, startPoint x: 893, startPoint y: 521, endPoint x: 527, endPoint y: 383, distance: 391.2
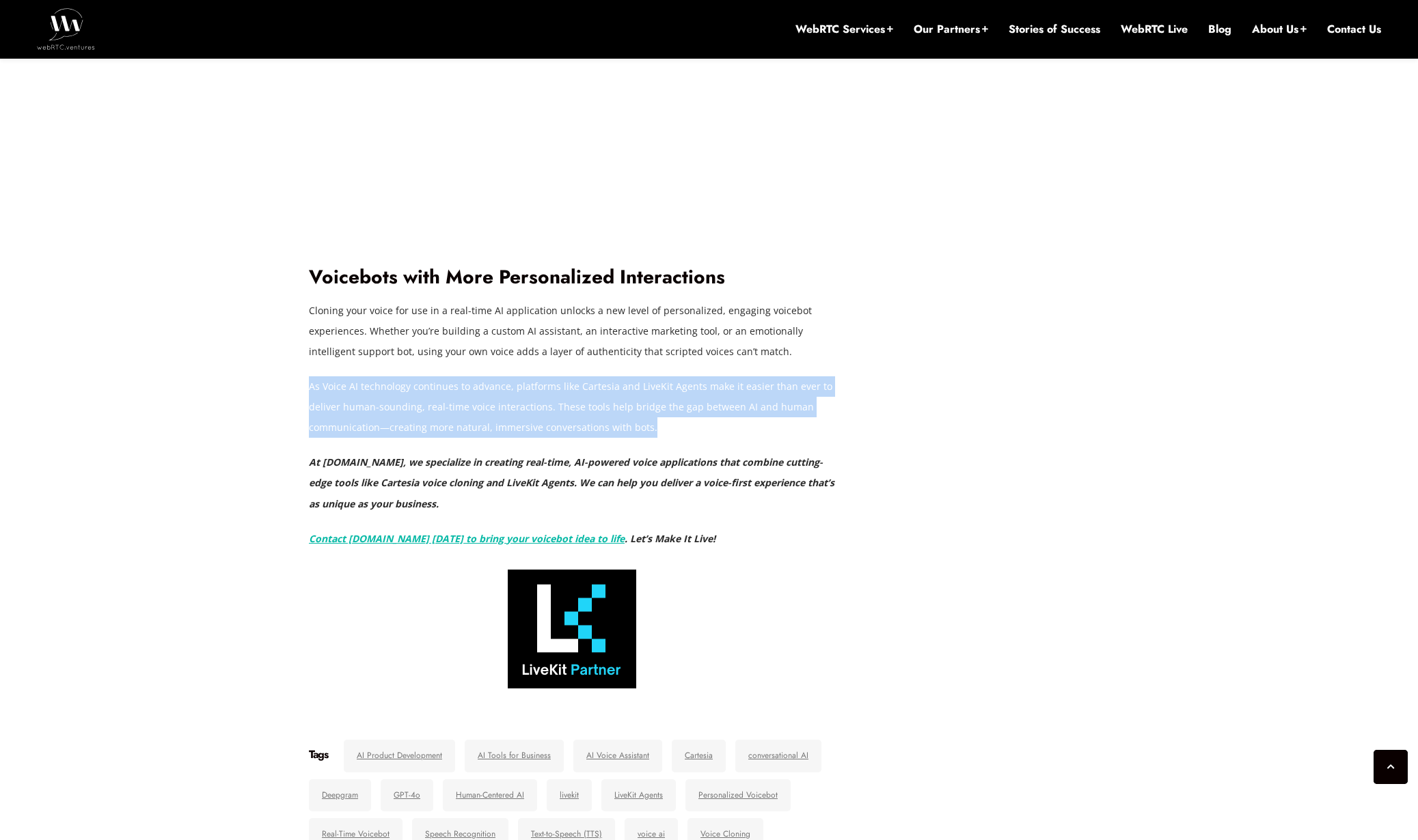
drag, startPoint x: 514, startPoint y: 371, endPoint x: 742, endPoint y: 471, distance: 249.0
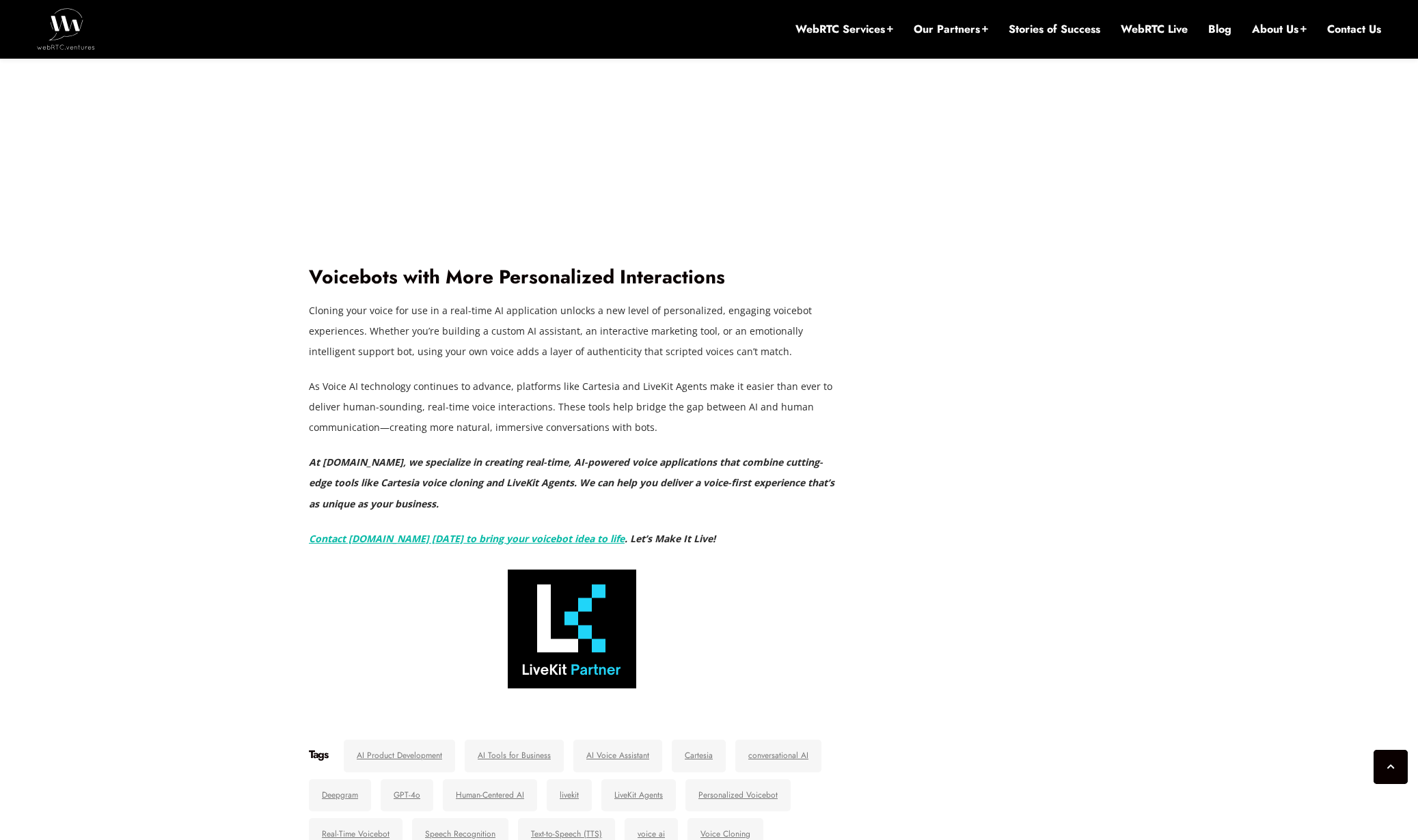
click at [801, 489] on em "At WebRTC.ventures, we specialize in creating real-time, AI-powered voice appli…" at bounding box center [572, 483] width 526 height 54
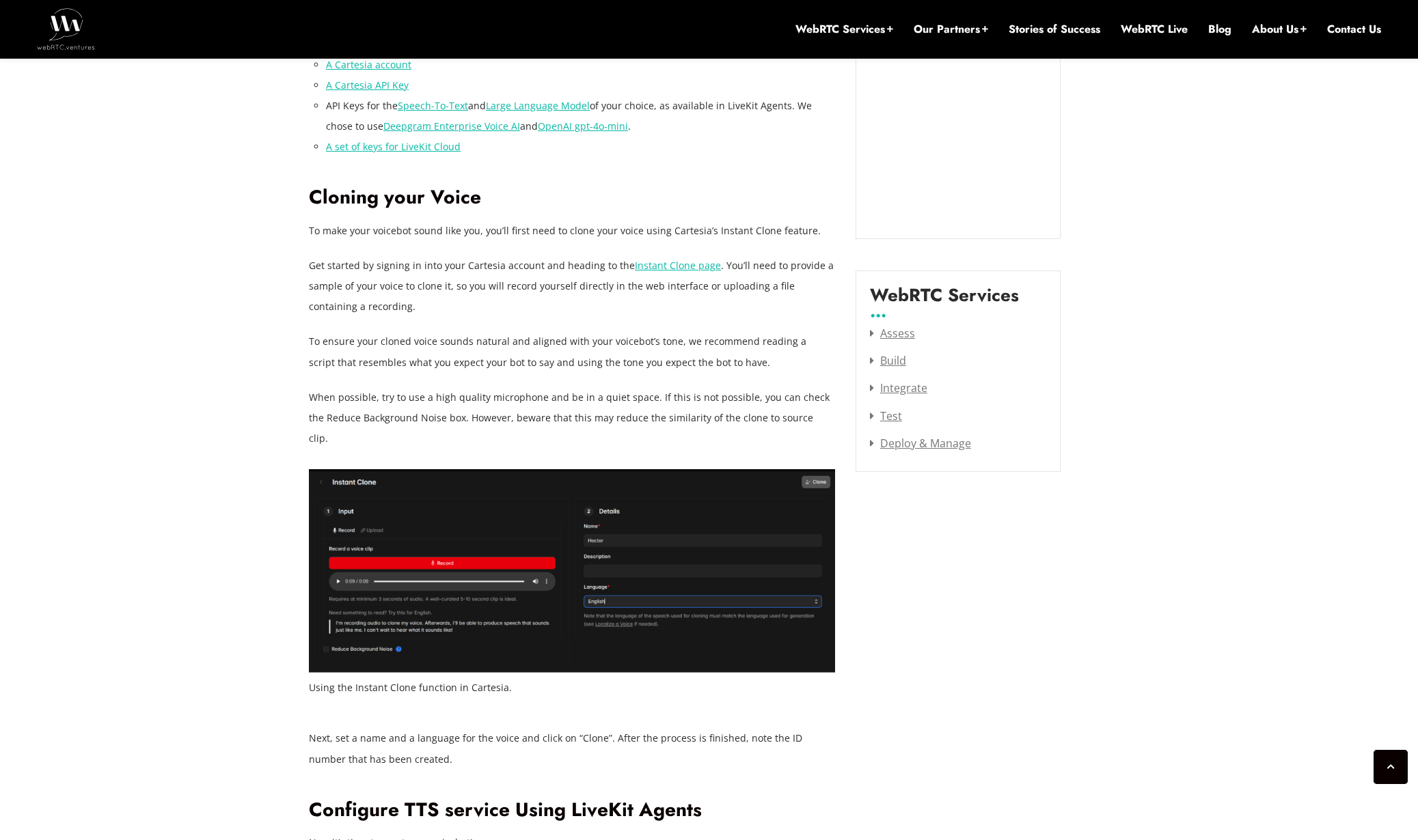
scroll to position [0, 0]
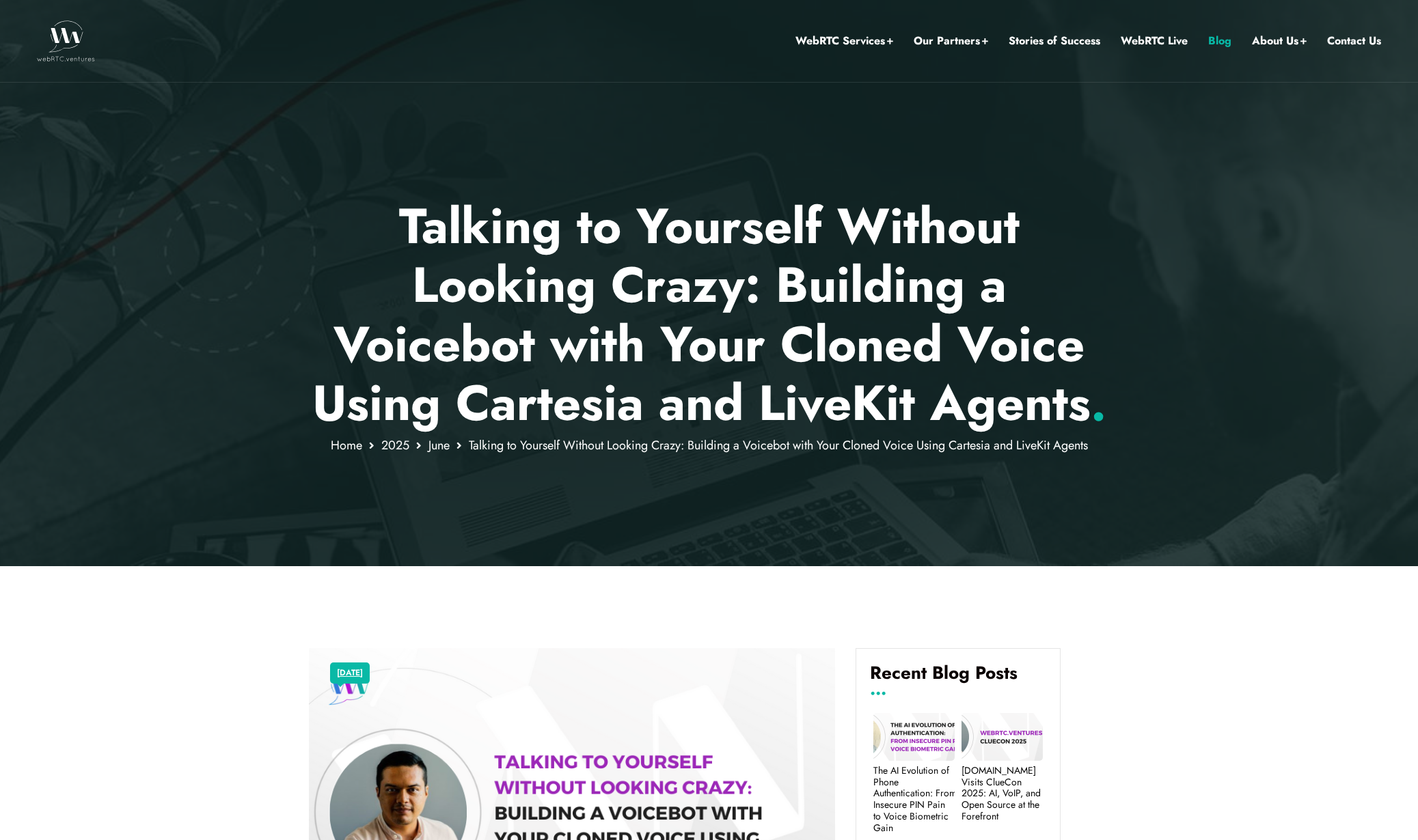
click at [1223, 41] on link "Blog" at bounding box center [1219, 41] width 23 height 18
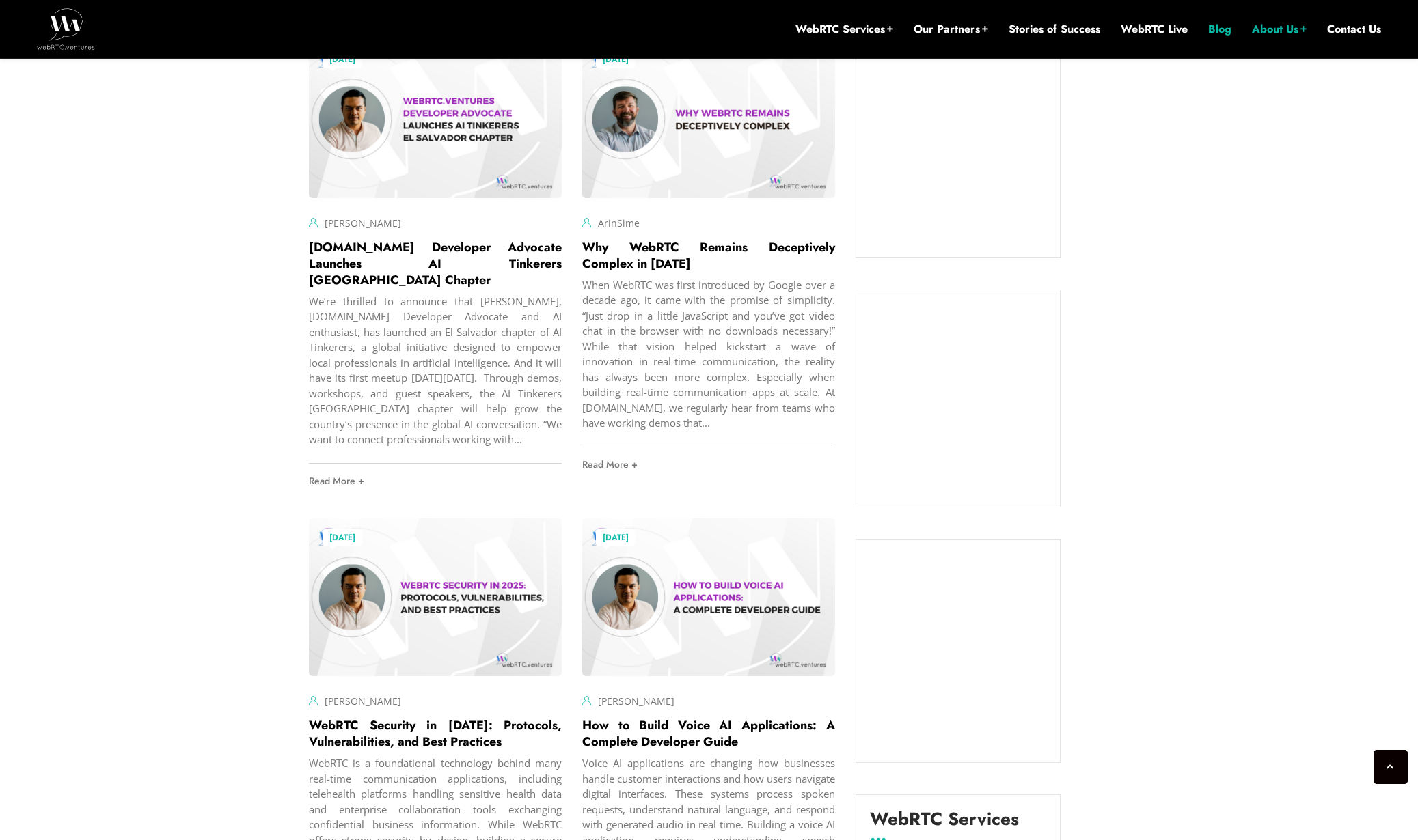
scroll to position [1062, 0]
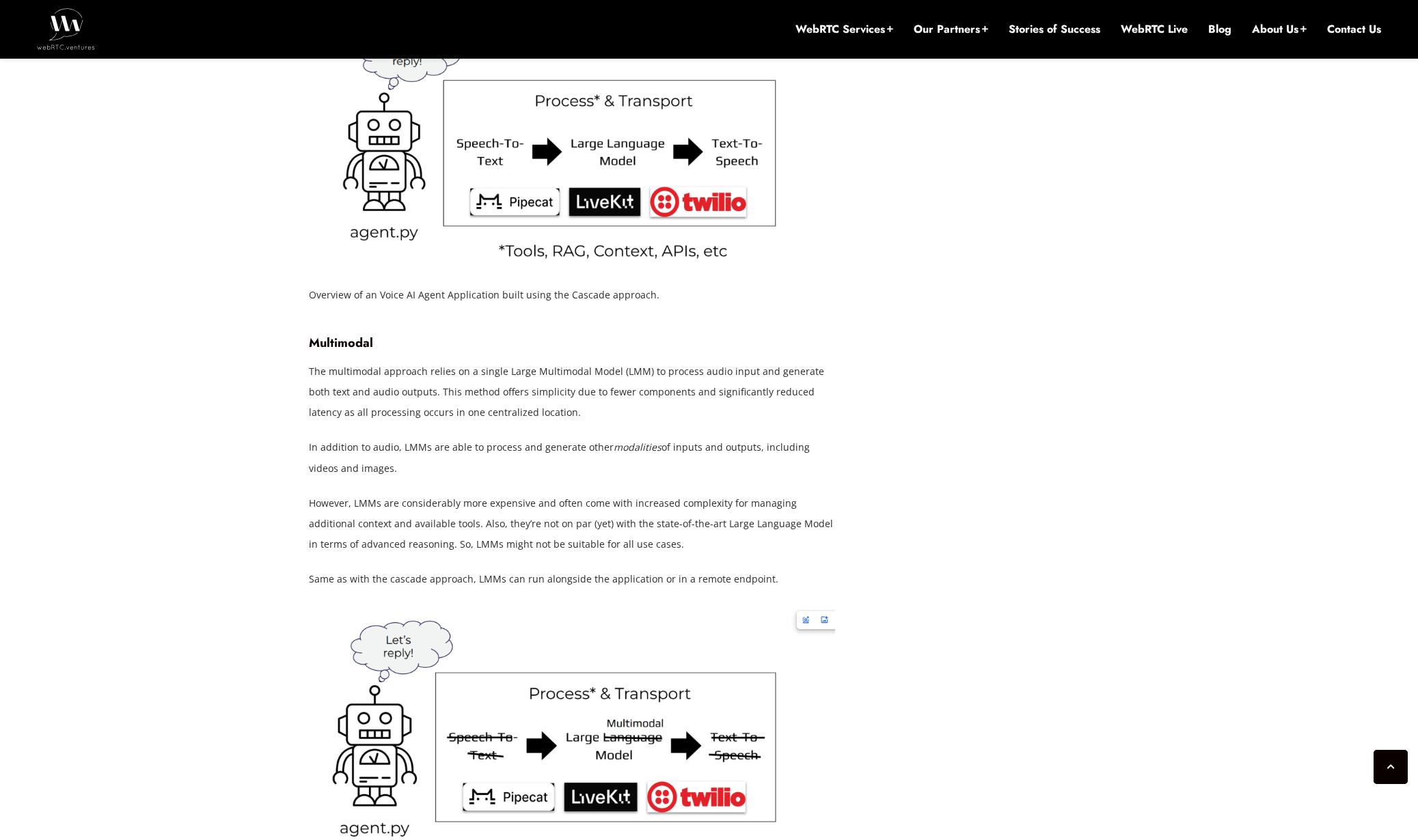
scroll to position [3385, 0]
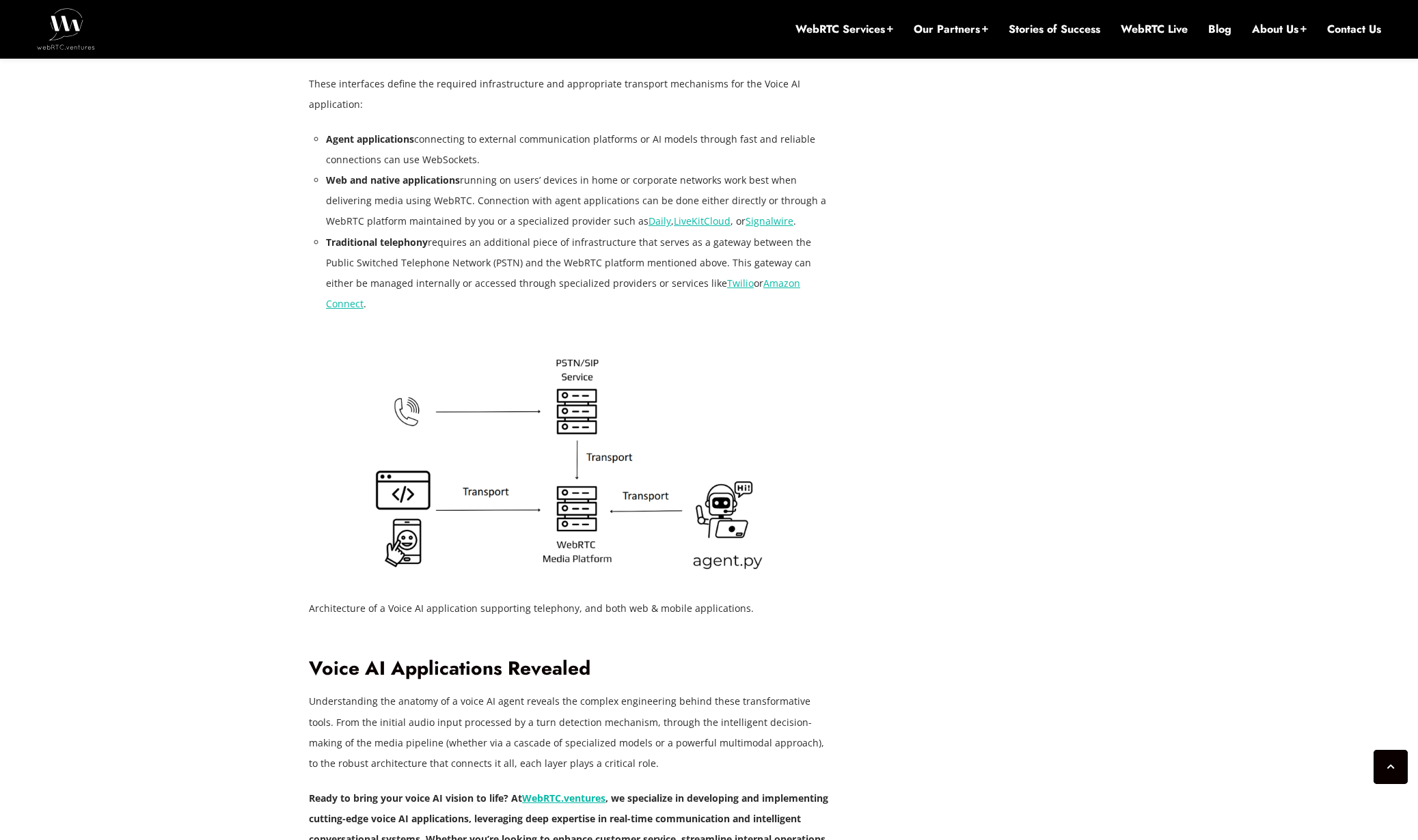
scroll to position [4292, 0]
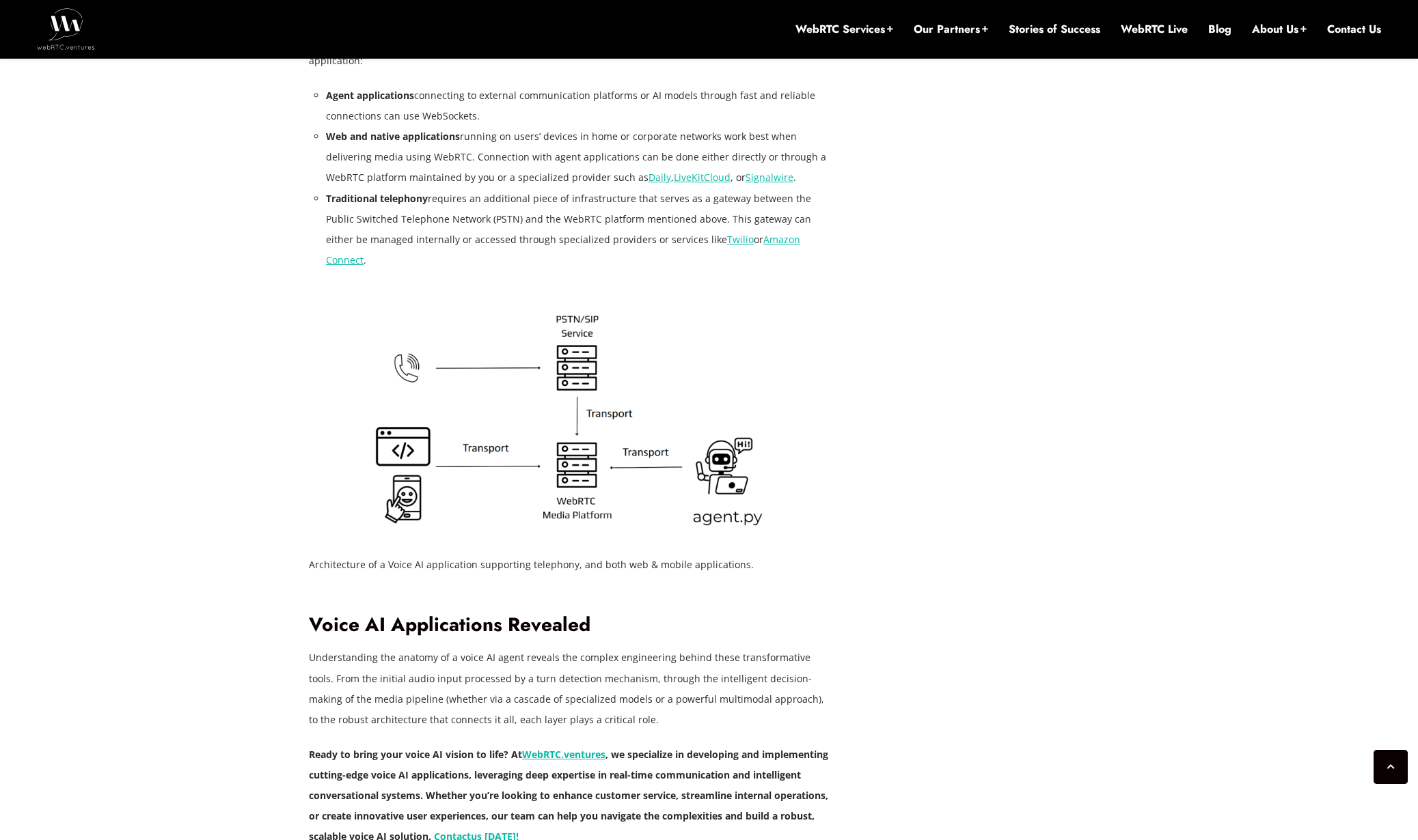
drag, startPoint x: 271, startPoint y: 303, endPoint x: 973, endPoint y: 499, distance: 728.8
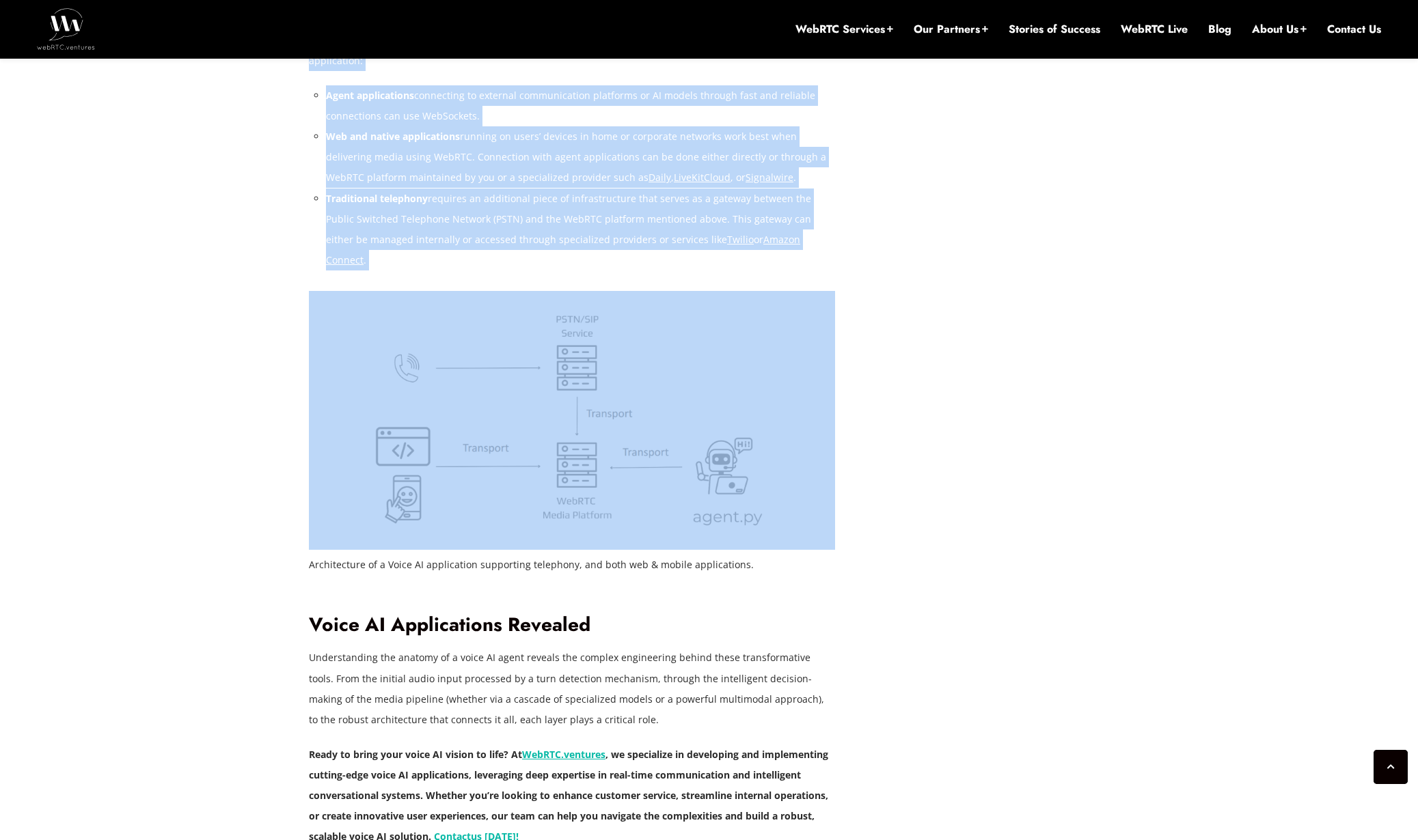
drag, startPoint x: 987, startPoint y: 502, endPoint x: 307, endPoint y: 363, distance: 694.1
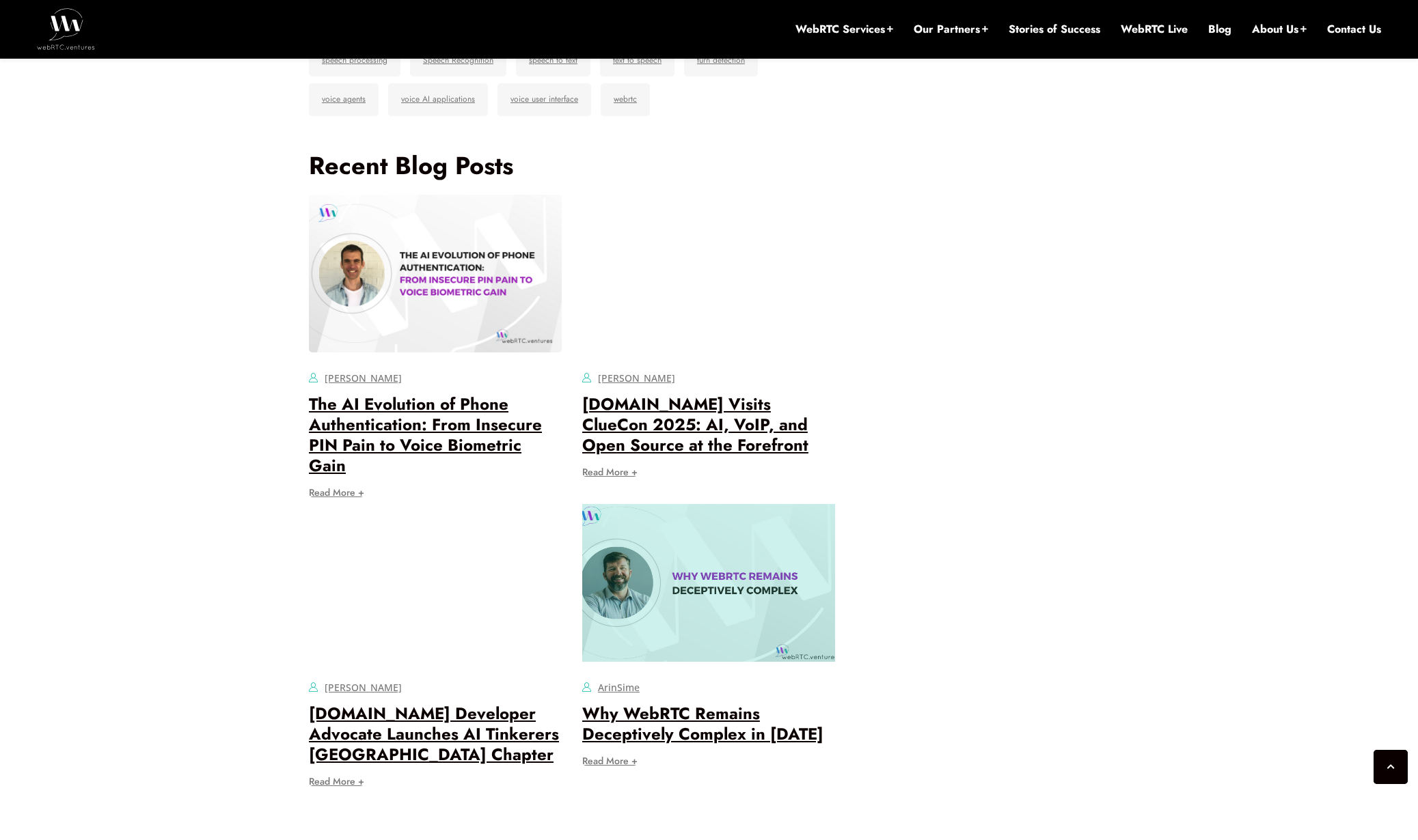
scroll to position [5403, 0]
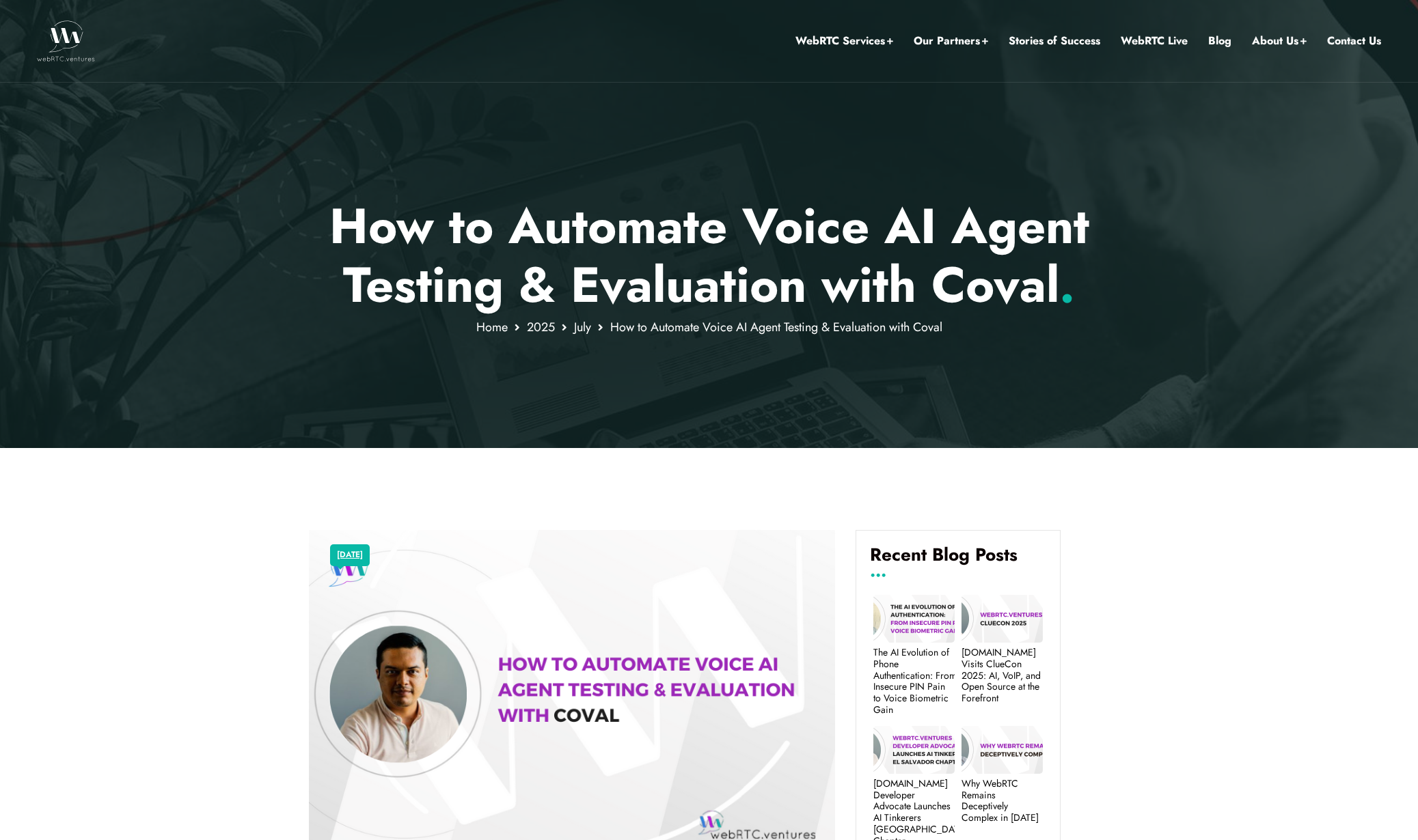
drag, startPoint x: 432, startPoint y: 250, endPoint x: 1230, endPoint y: 319, distance: 801.0
click at [1246, 309] on div at bounding box center [709, 224] width 1418 height 448
drag, startPoint x: 1001, startPoint y: 284, endPoint x: 292, endPoint y: 231, distance: 711.0
click at [352, 231] on div "How to Automate Voice AI Agent Testing & Evaluation with [PERSON_NAME] . Home […" at bounding box center [709, 224] width 1418 height 448
drag, startPoint x: 624, startPoint y: 268, endPoint x: 1104, endPoint y: 317, distance: 482.5
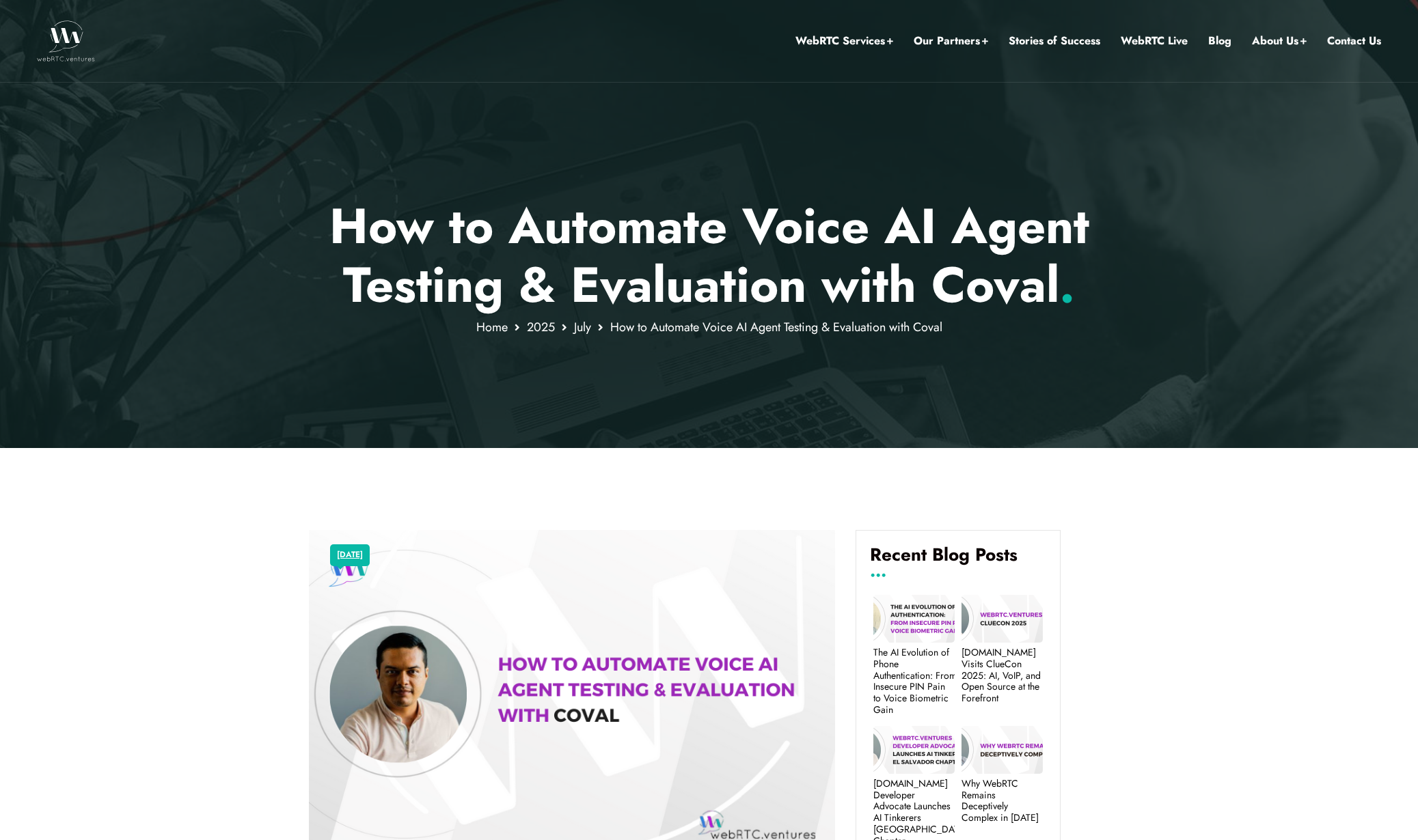
click at [987, 303] on div "How to Automate Voice AI Agent Testing & Evaluation with [PERSON_NAME] . Home […" at bounding box center [709, 224] width 1418 height 448
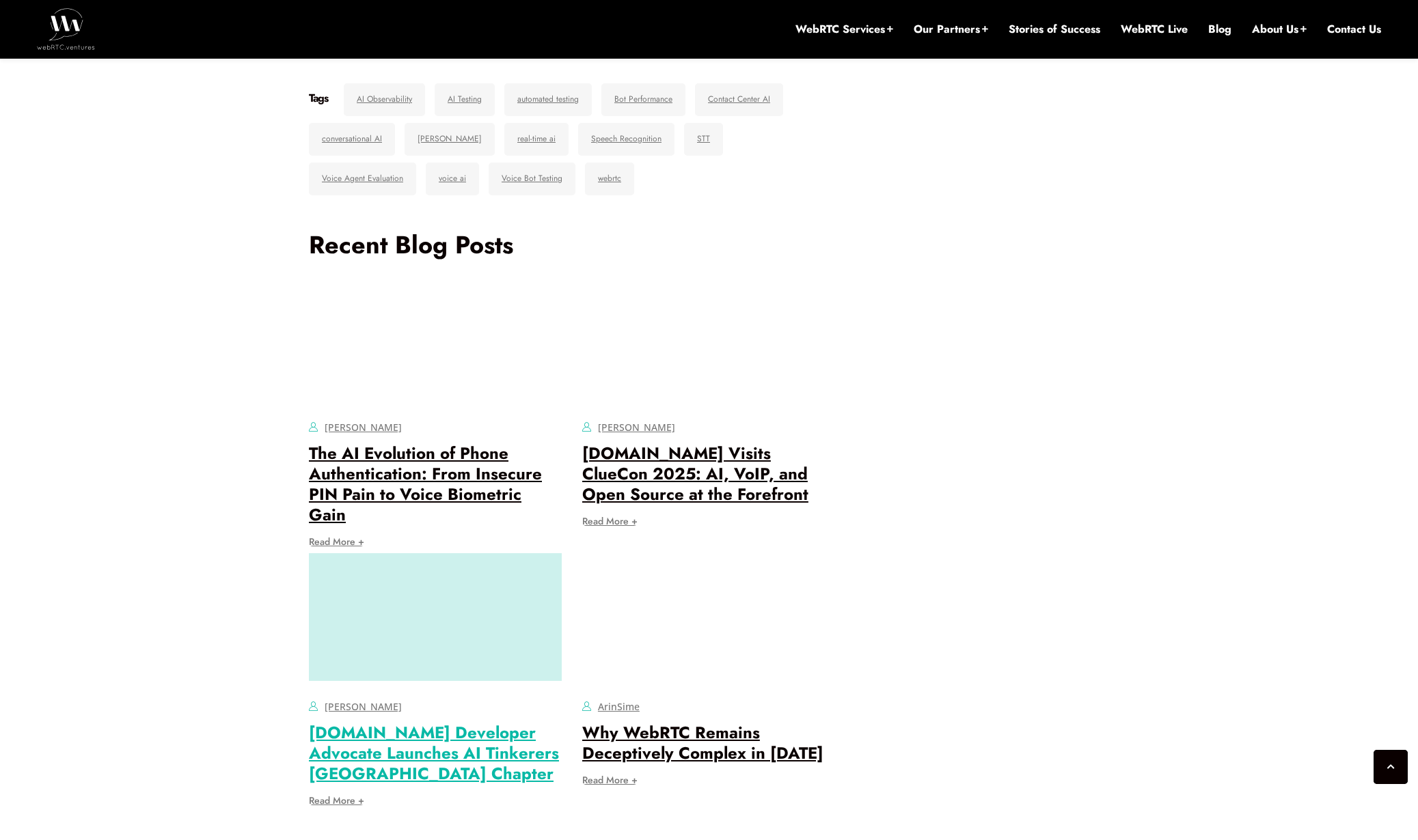
scroll to position [9342, 0]
